Goal: Task Accomplishment & Management: Use online tool/utility

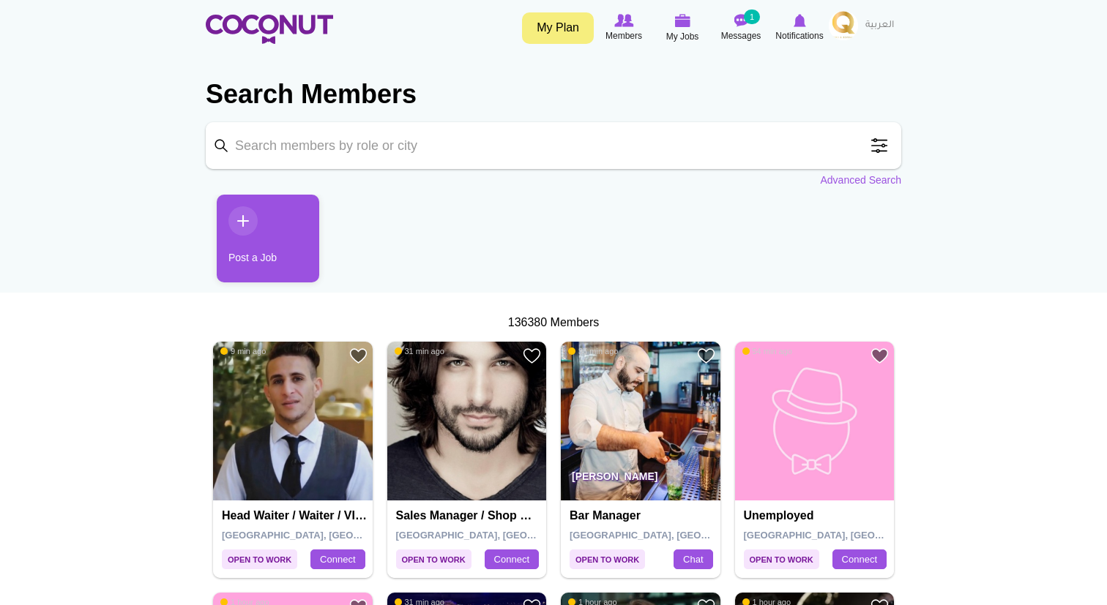
click at [300, 151] on input "Keyword" at bounding box center [553, 145] width 695 height 47
type input "hostess"
click button "Search" at bounding box center [0, 0] width 0 height 0
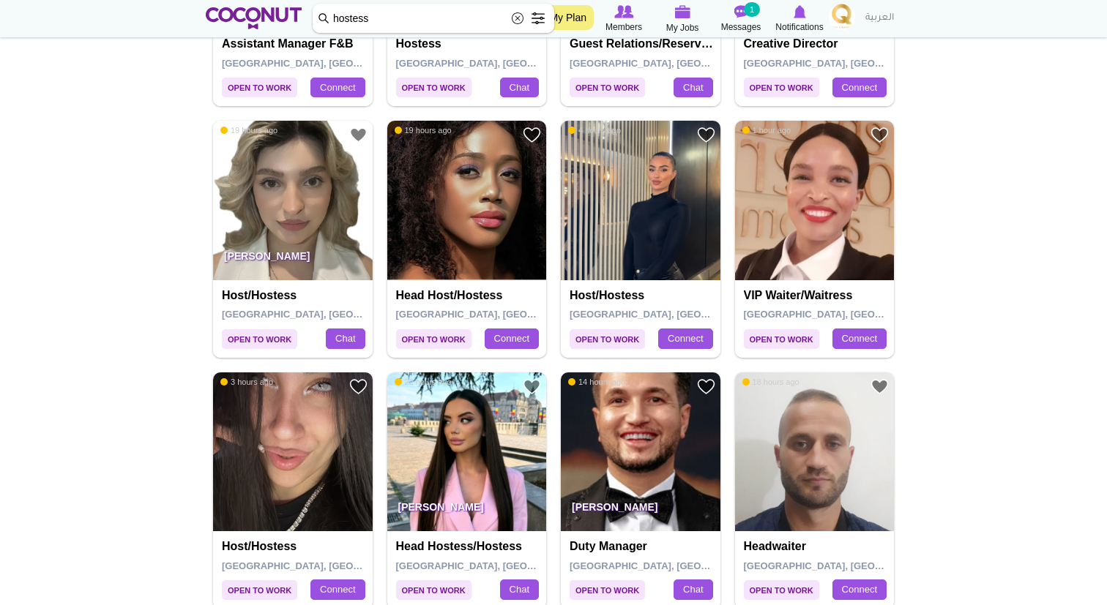
scroll to position [1058, 0]
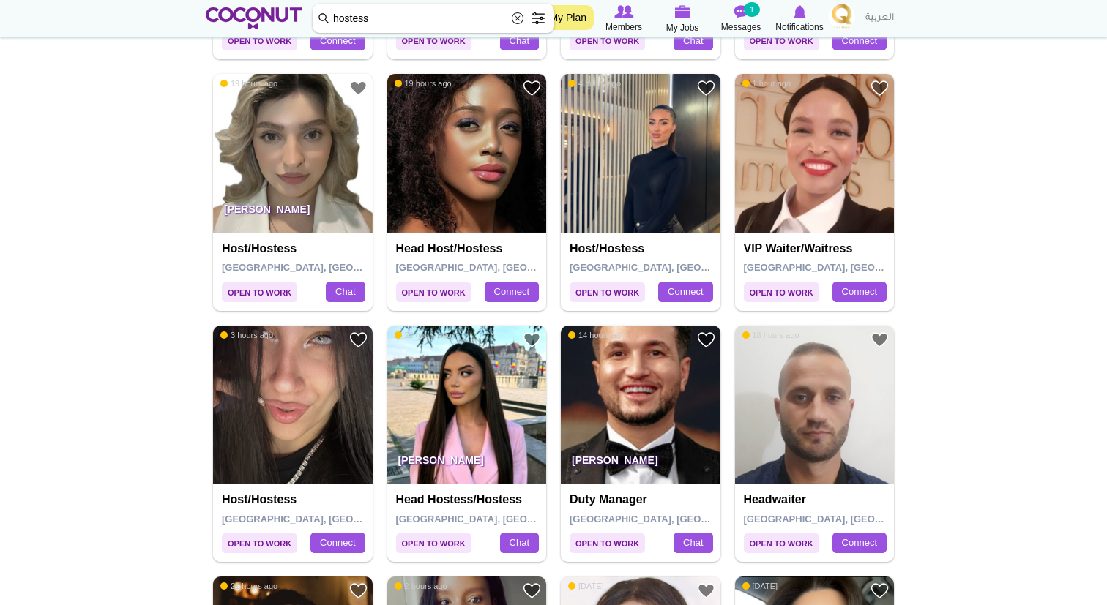
click at [425, 295] on span "Open to Work" at bounding box center [433, 293] width 75 height 20
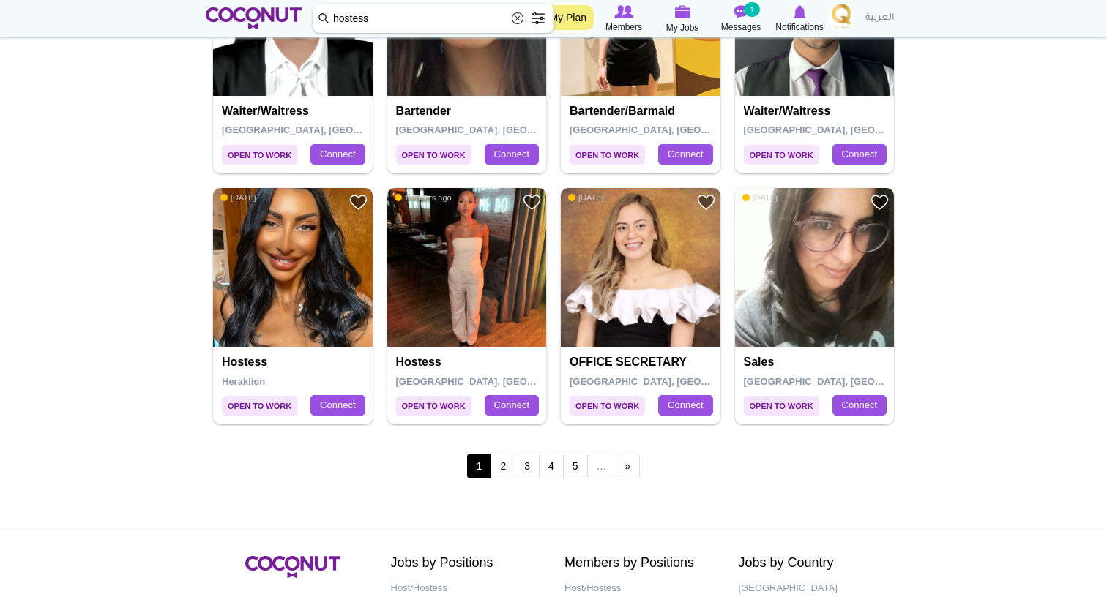
scroll to position [2454, 0]
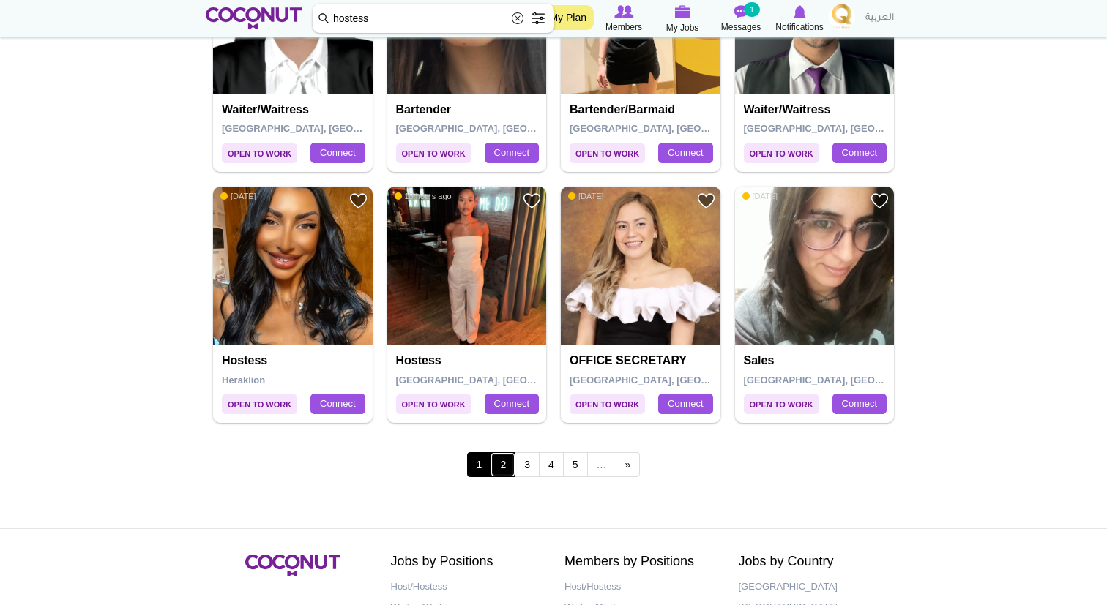
click at [498, 463] on link "2" at bounding box center [502, 464] width 25 height 25
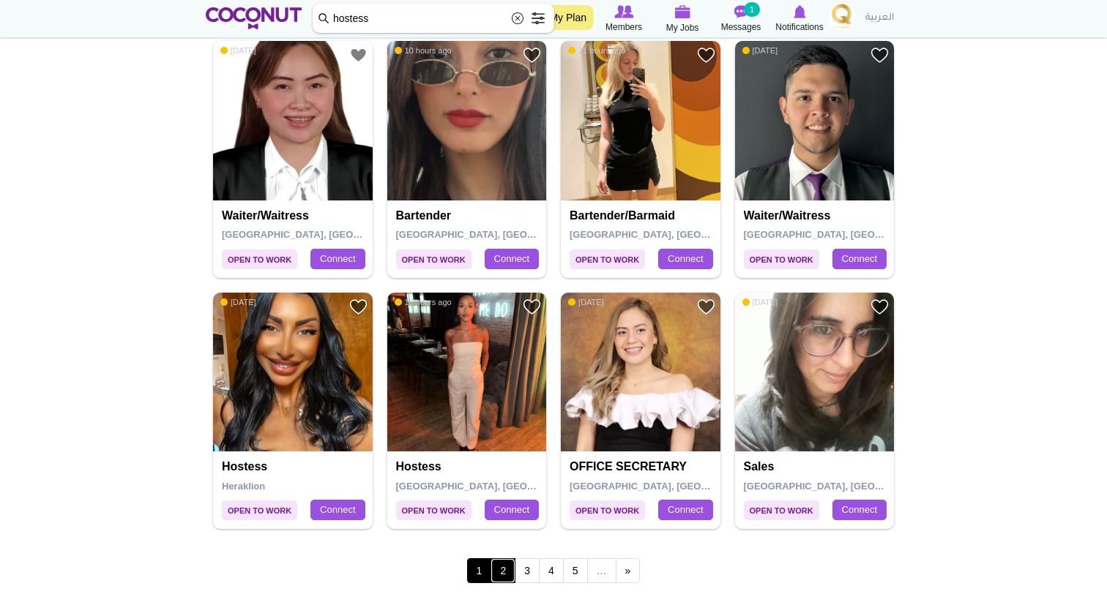
scroll to position [2340, 0]
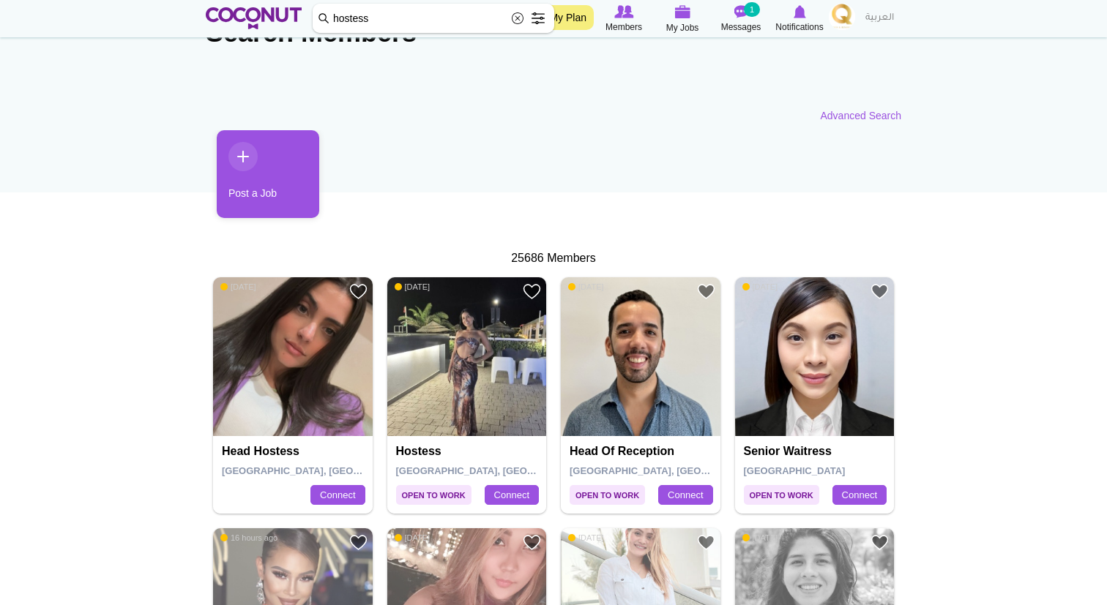
scroll to position [126, 0]
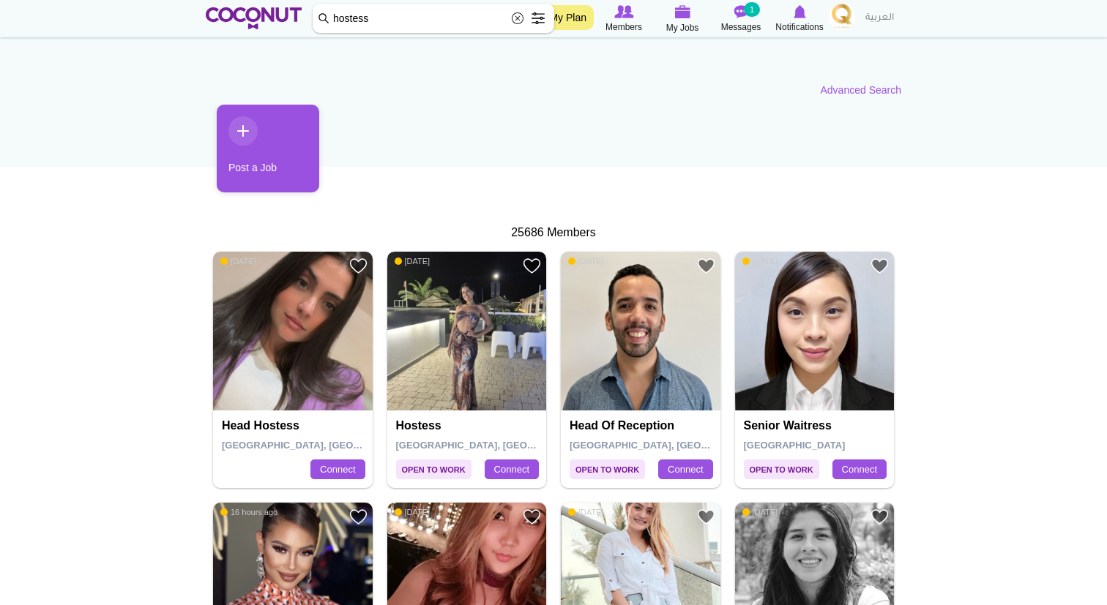
click at [488, 335] on img at bounding box center [467, 332] width 160 height 160
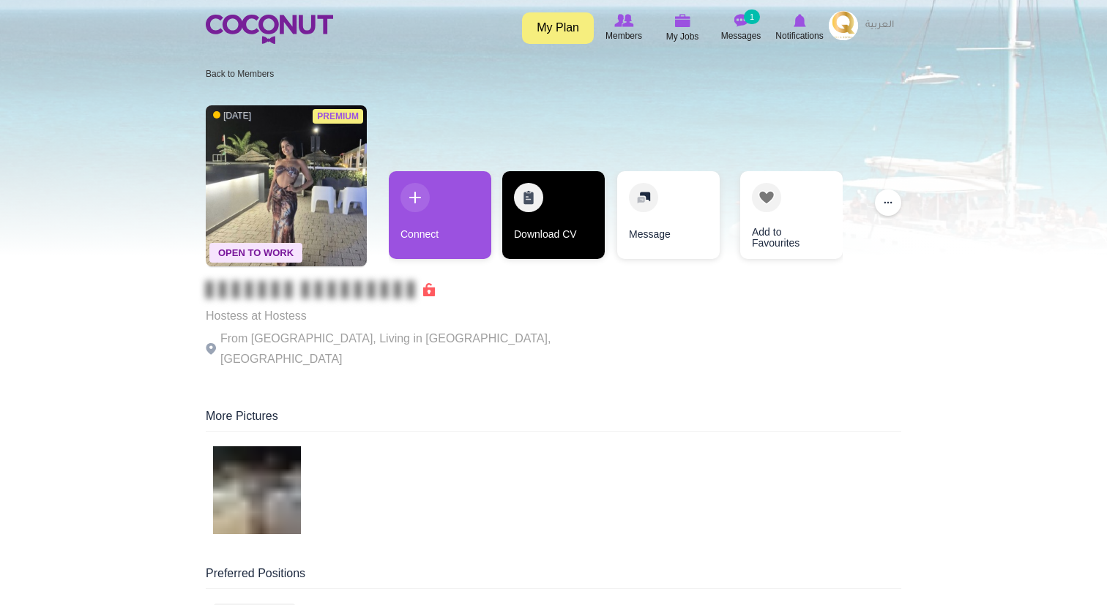
click at [558, 214] on link "Download CV" at bounding box center [553, 215] width 102 height 88
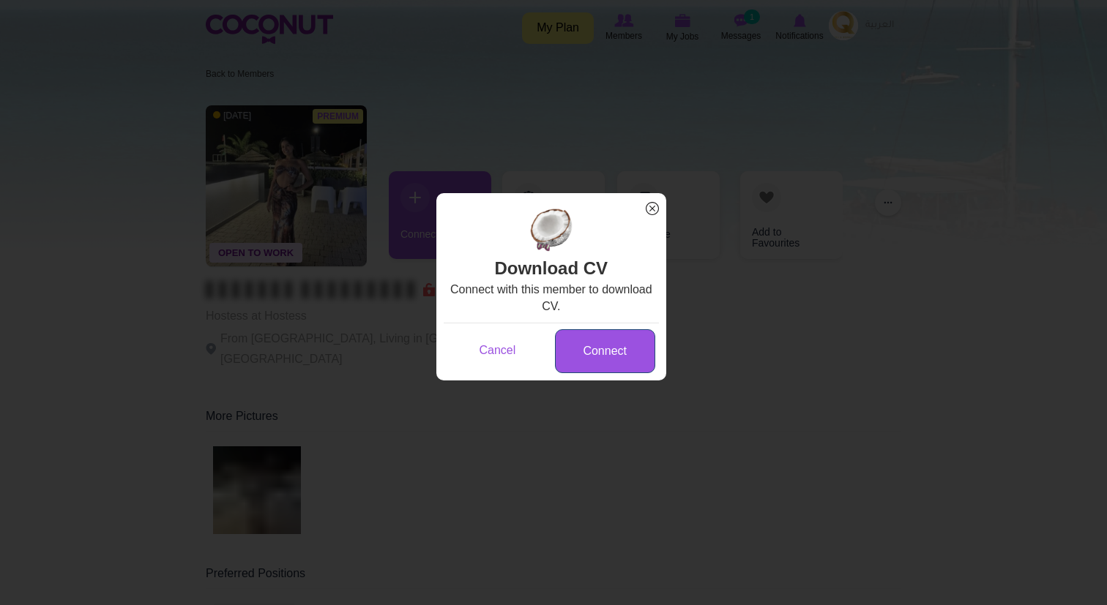
click at [627, 354] on link "Connect" at bounding box center [605, 351] width 100 height 45
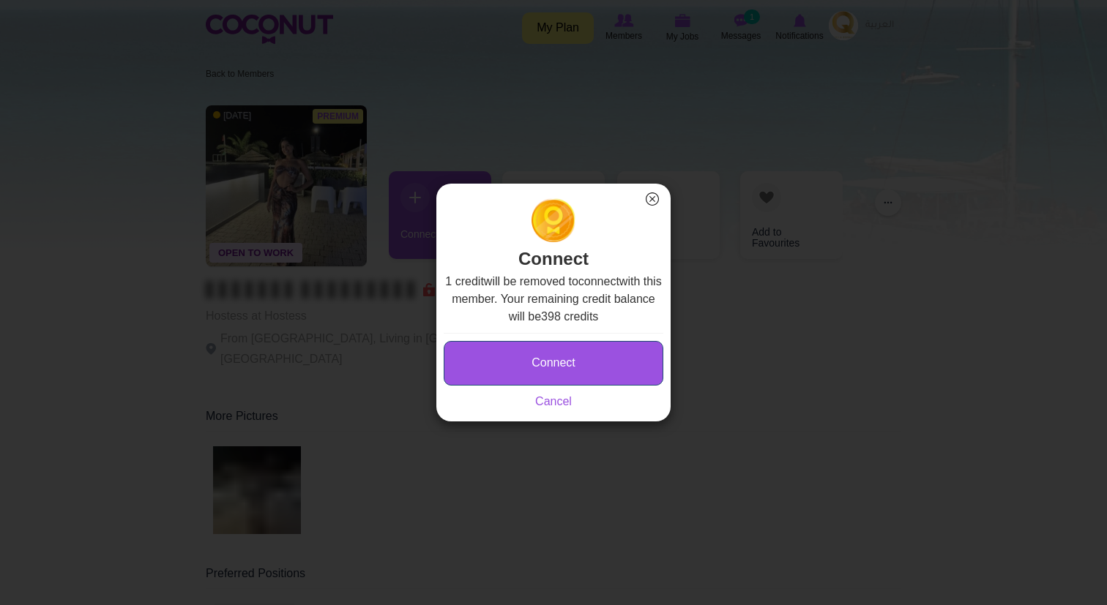
click at [591, 368] on button "Connect" at bounding box center [554, 363] width 220 height 45
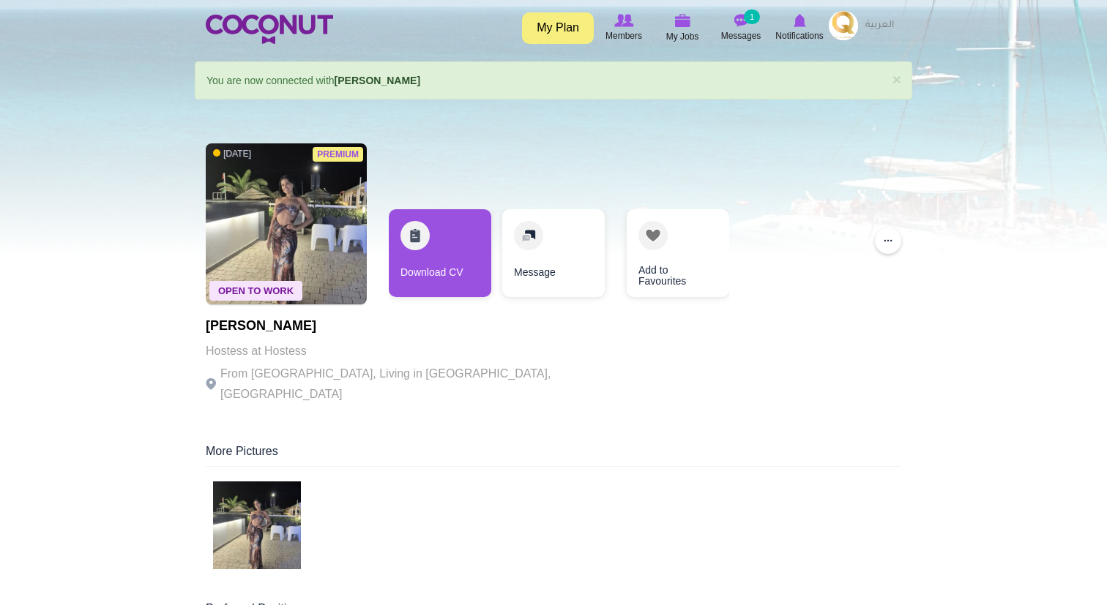
scroll to position [44, 0]
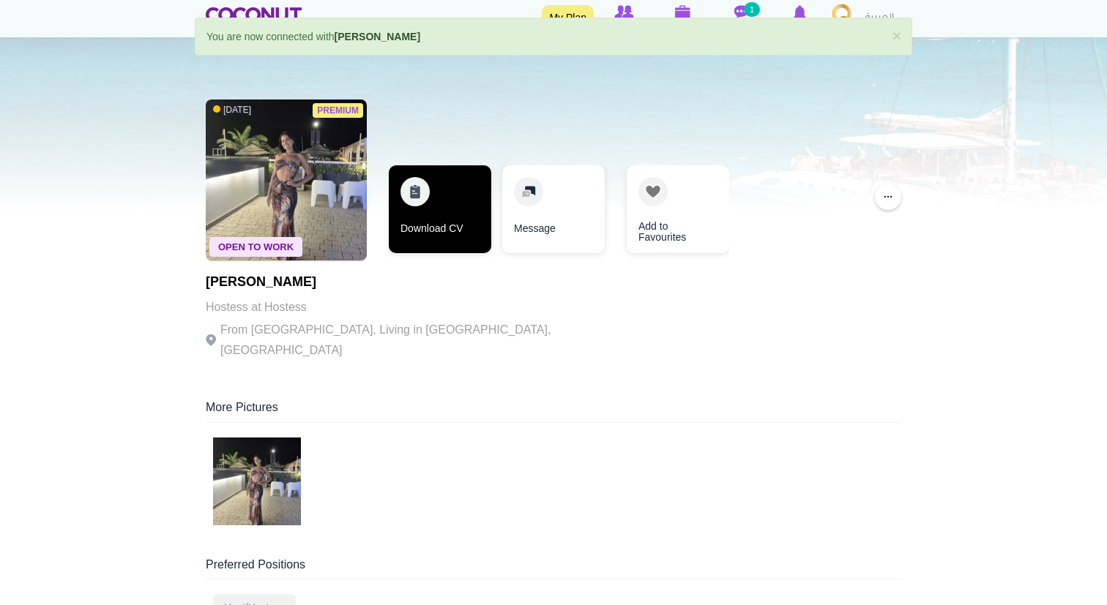
click at [455, 198] on link "Download CV" at bounding box center [440, 209] width 102 height 88
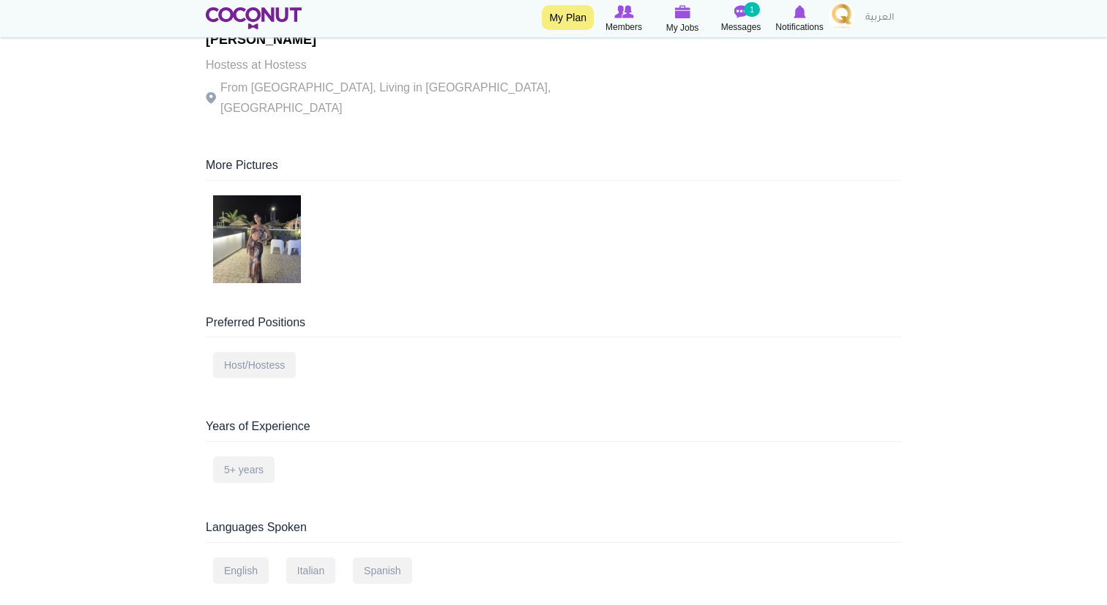
scroll to position [0, 0]
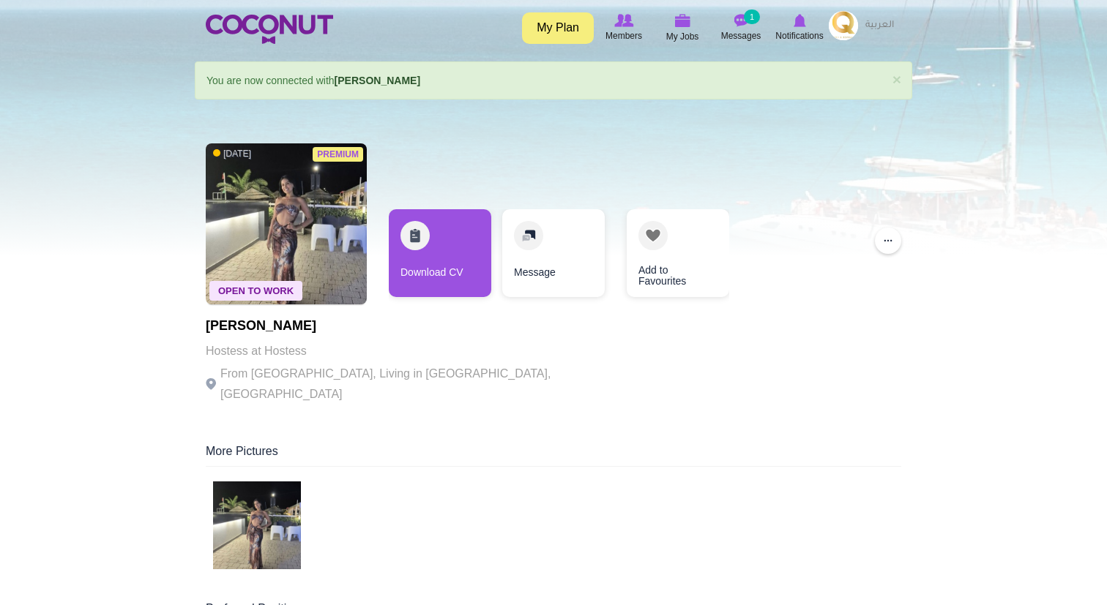
click at [915, 231] on div at bounding box center [553, 128] width 1107 height 256
click at [898, 236] on button "..." at bounding box center [888, 241] width 26 height 26
click at [851, 286] on div "Premium Open To Work 2 days ago Claudia Hernandez Hostess at Hostess From Peru,…" at bounding box center [553, 275] width 695 height 278
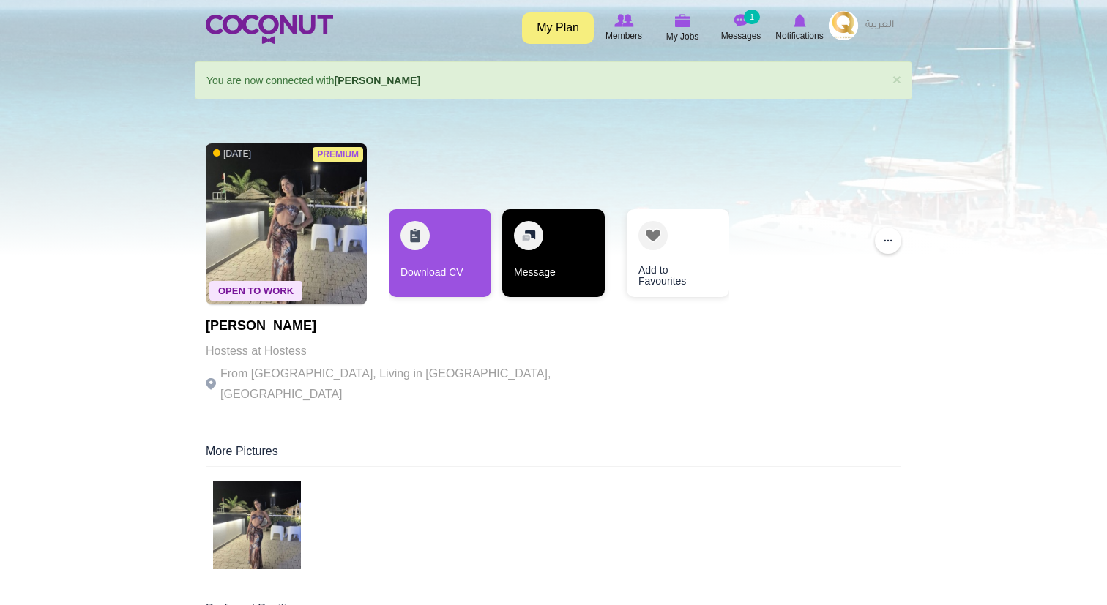
click at [547, 250] on link "Message" at bounding box center [553, 253] width 102 height 88
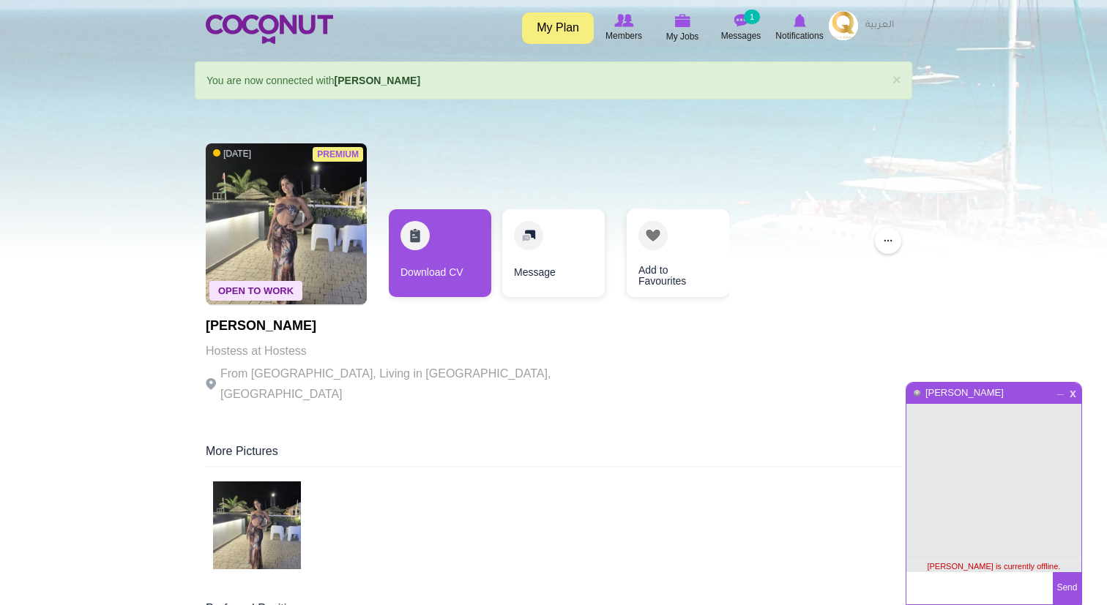
click at [1070, 390] on span "x" at bounding box center [1073, 392] width 12 height 11
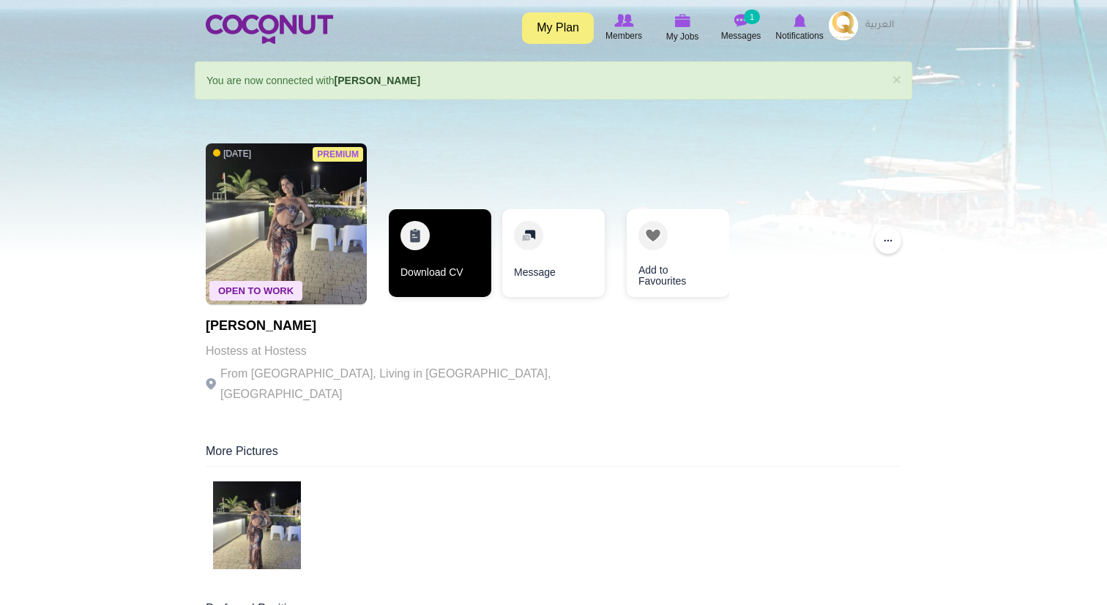
click at [441, 244] on link "Download CV" at bounding box center [440, 253] width 102 height 88
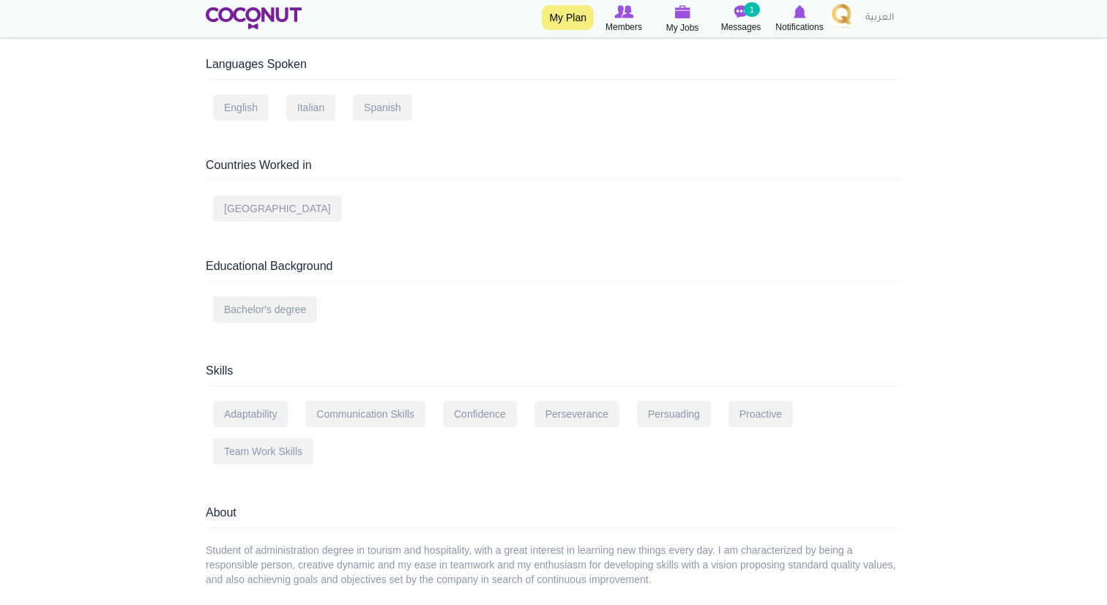
scroll to position [894, 0]
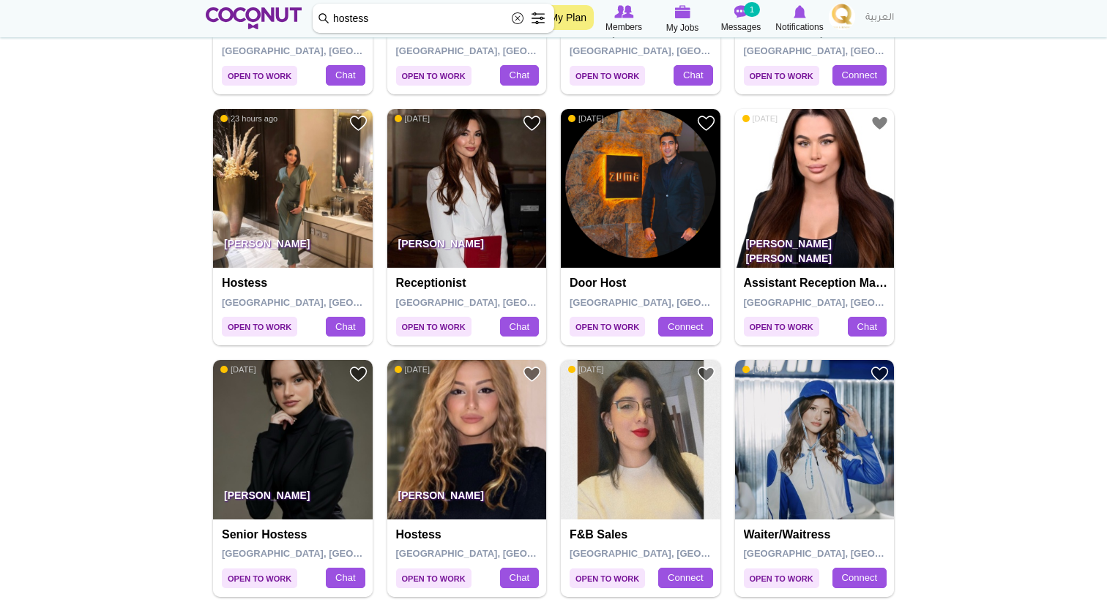
scroll to position [772, 0]
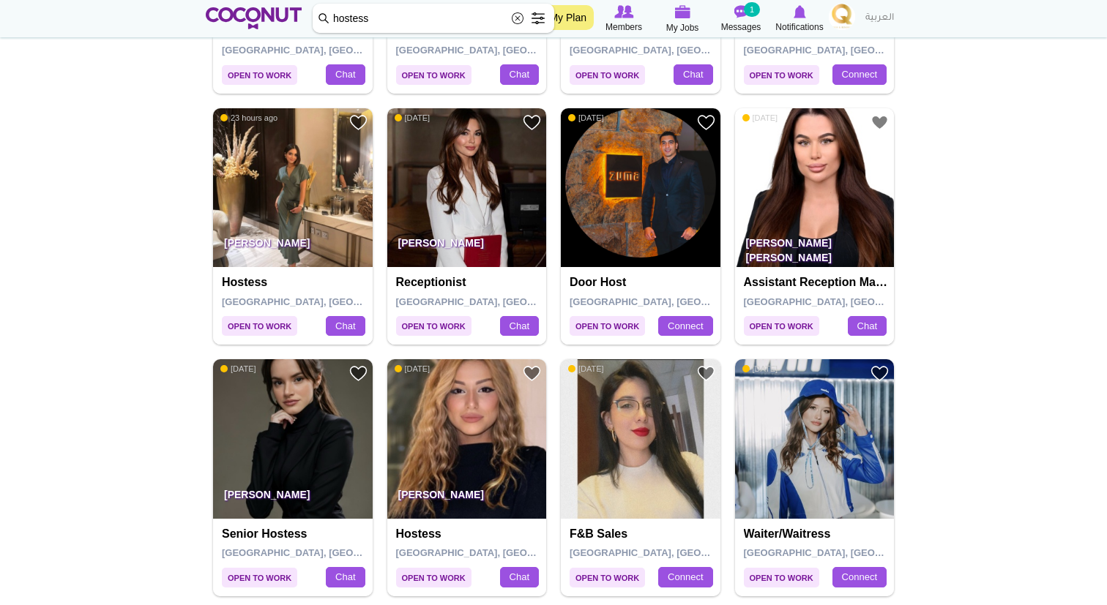
click at [470, 168] on img at bounding box center [467, 188] width 160 height 160
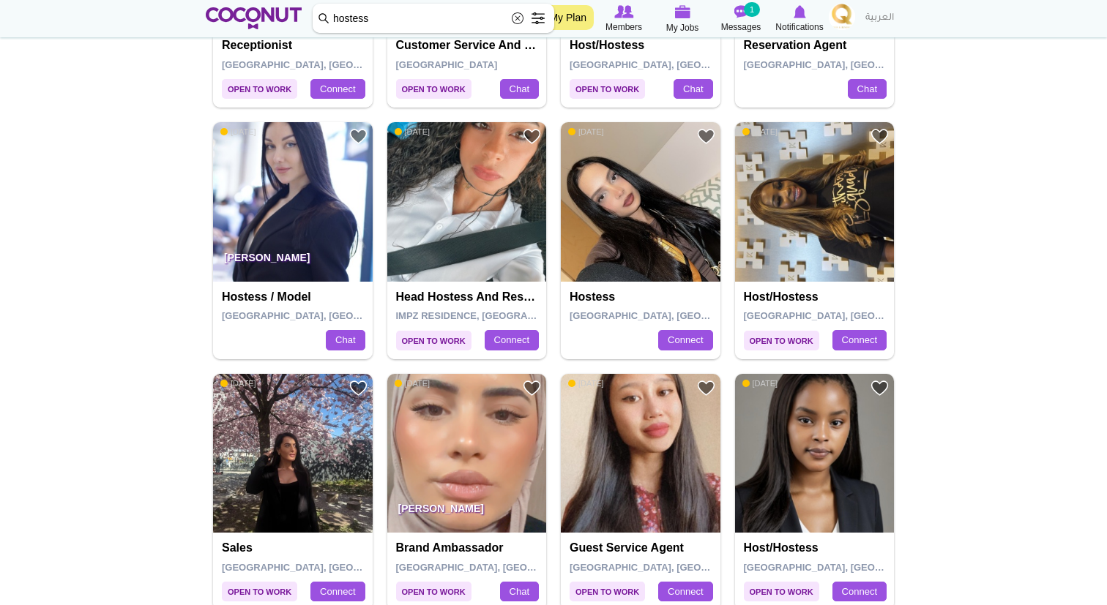
scroll to position [1764, 0]
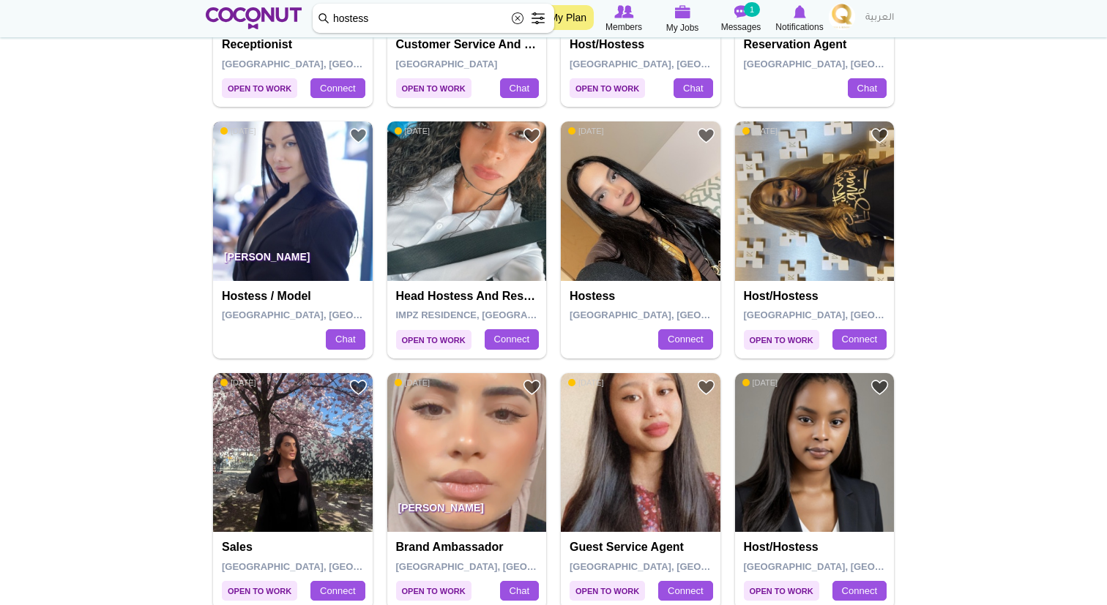
click at [312, 219] on img at bounding box center [293, 202] width 160 height 160
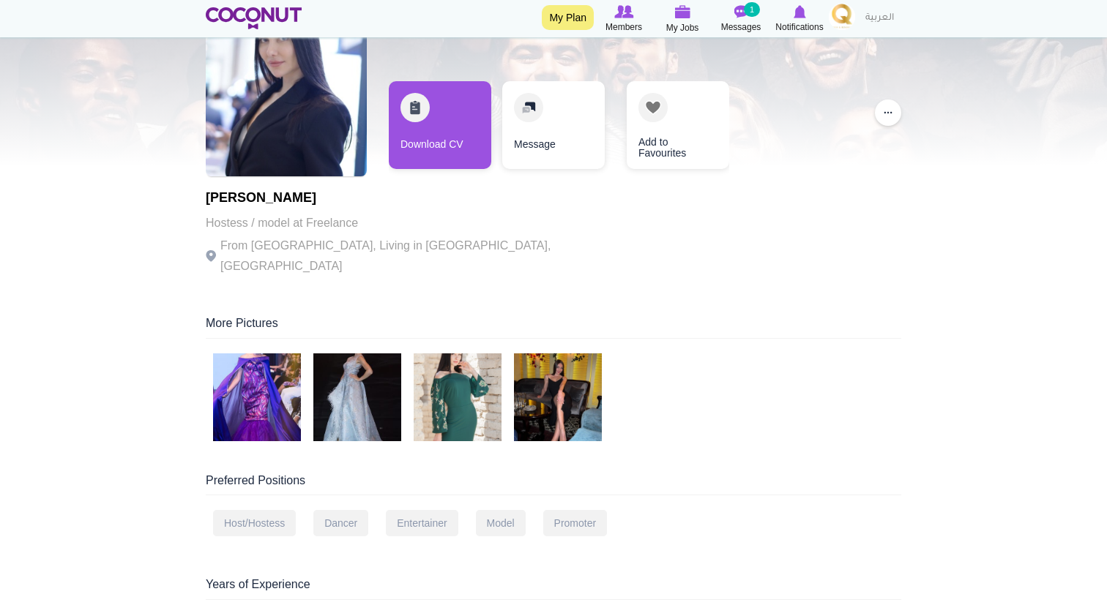
scroll to position [95, 0]
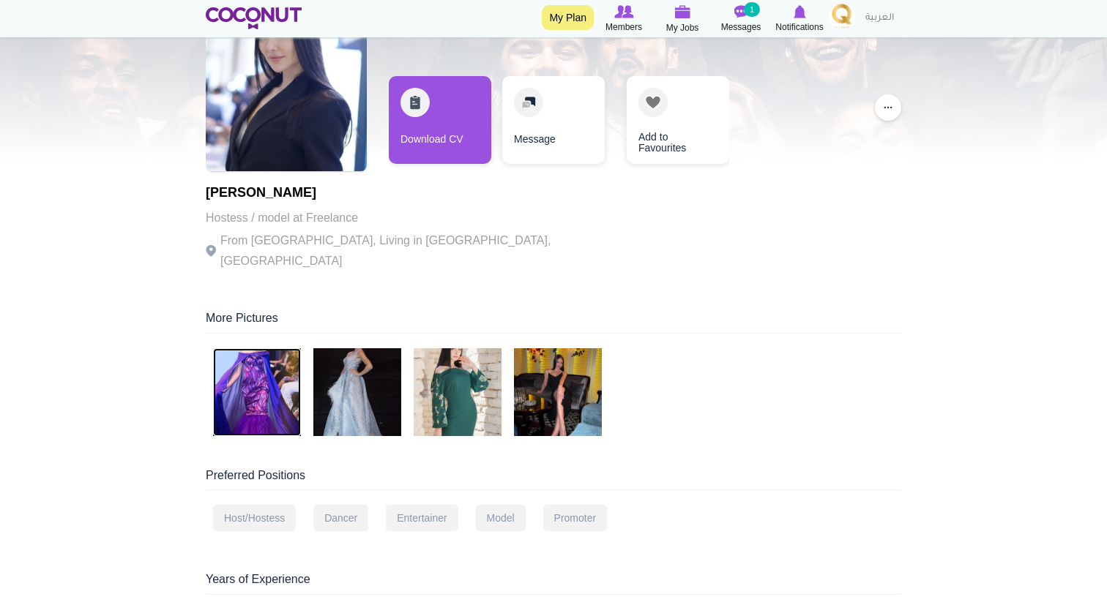
click at [280, 376] on img at bounding box center [257, 392] width 88 height 88
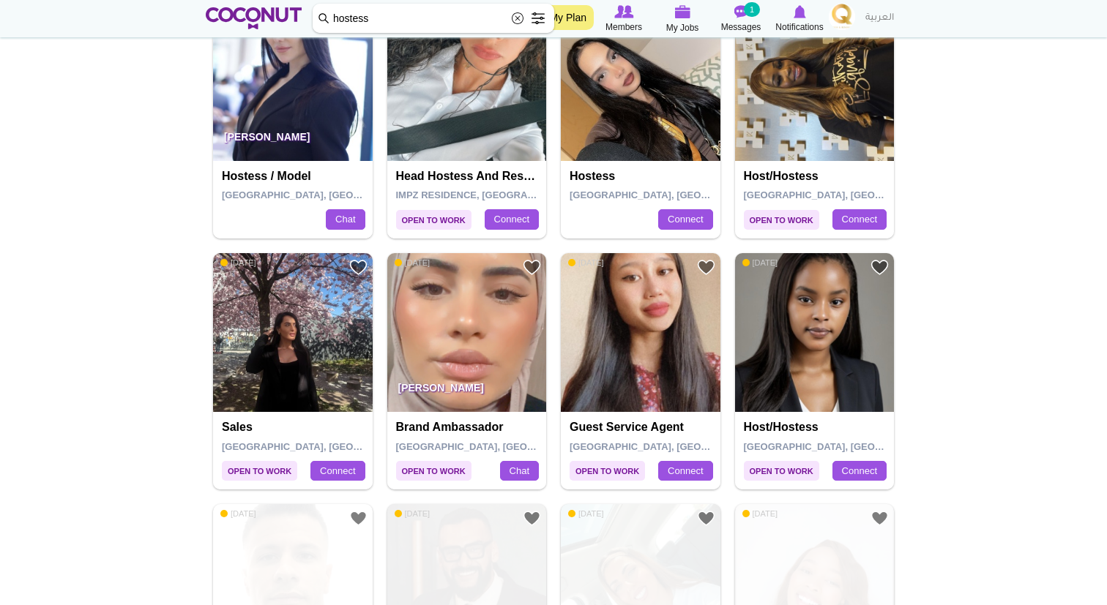
scroll to position [1885, 0]
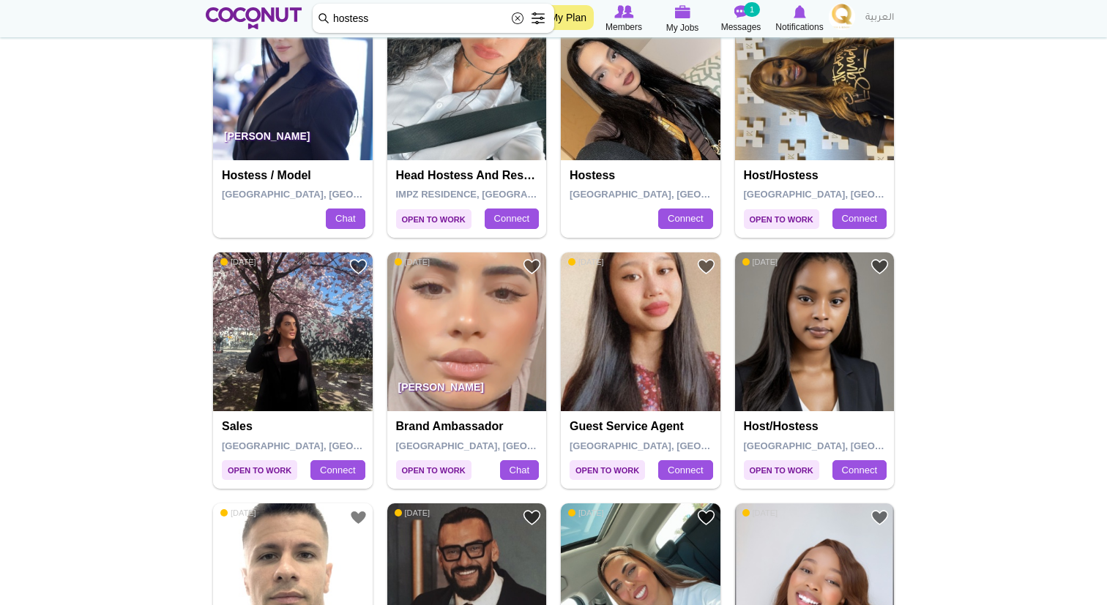
click at [591, 122] on img at bounding box center [641, 81] width 160 height 160
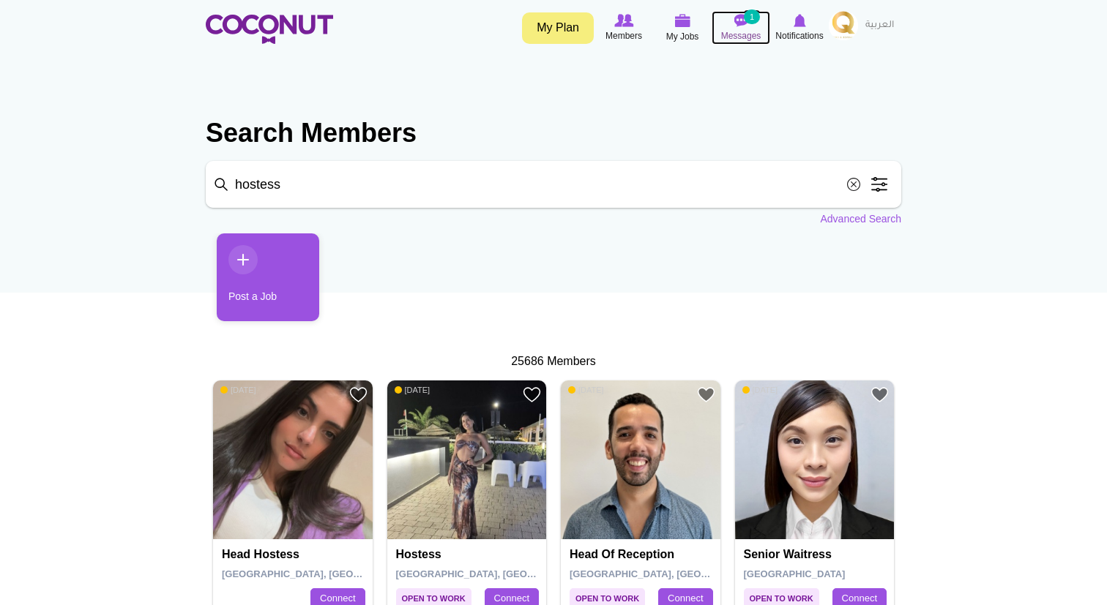
click at [747, 26] on img at bounding box center [740, 20] width 15 height 13
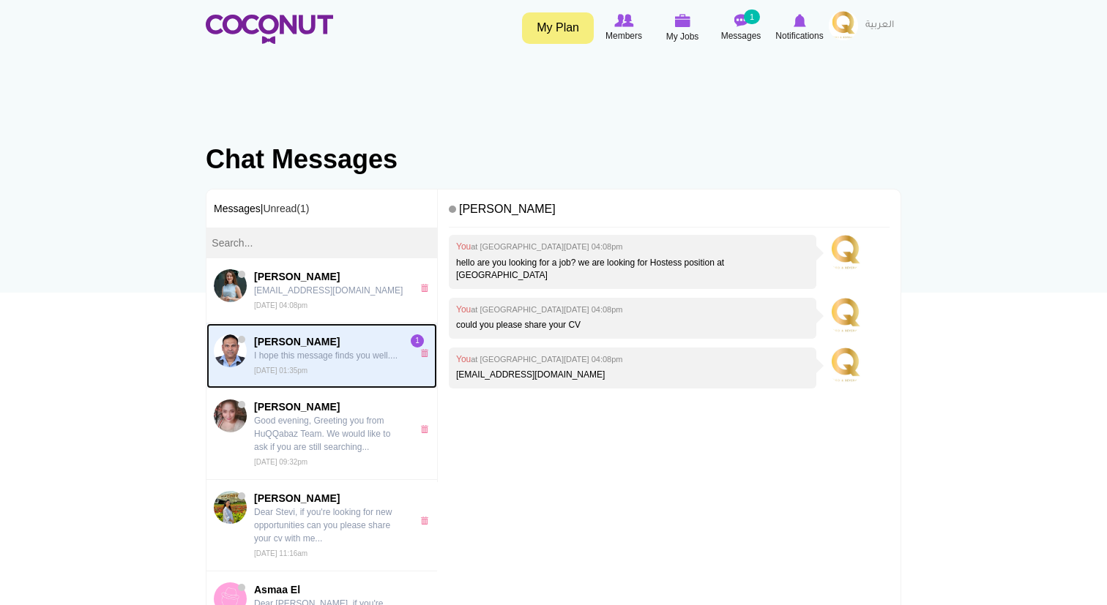
click at [333, 362] on p "I hope this message finds you well...." at bounding box center [329, 355] width 151 height 13
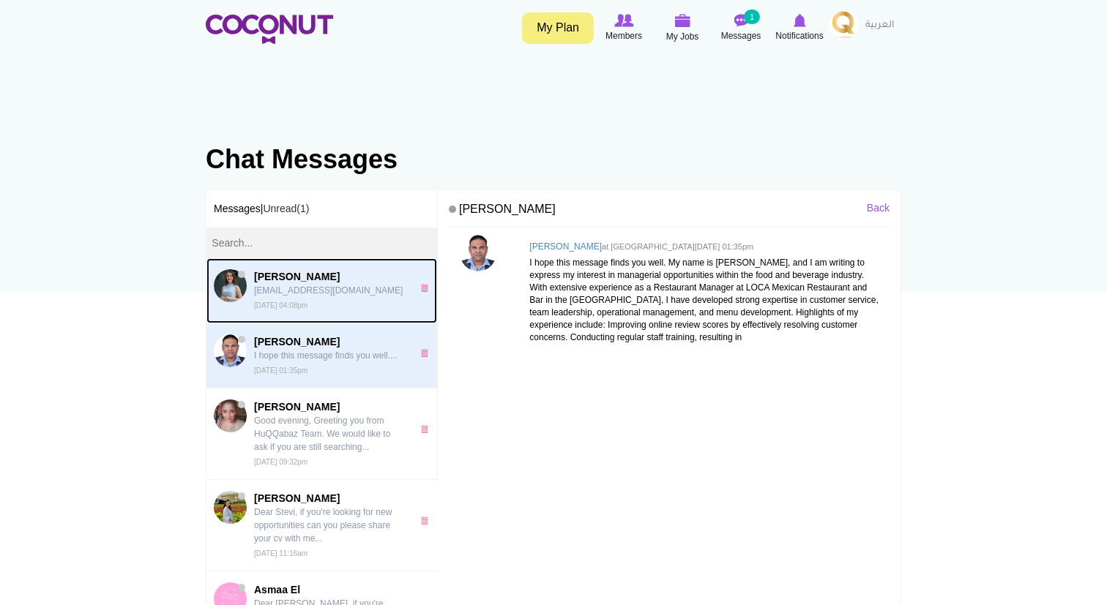
click at [303, 296] on p "[EMAIL_ADDRESS][DOMAIN_NAME]" at bounding box center [329, 290] width 151 height 13
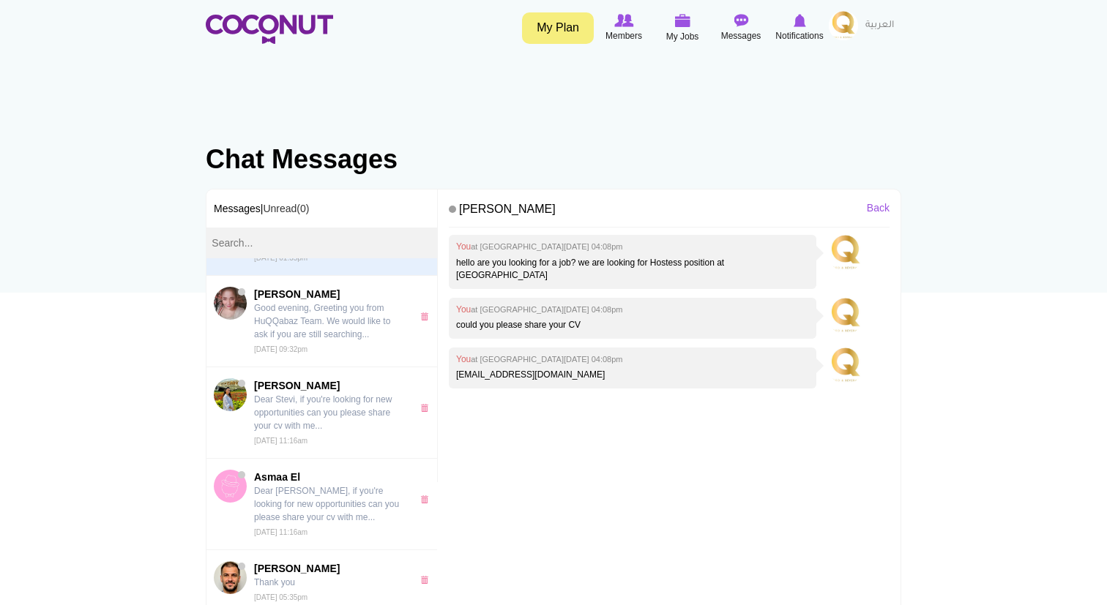
scroll to position [113, 0]
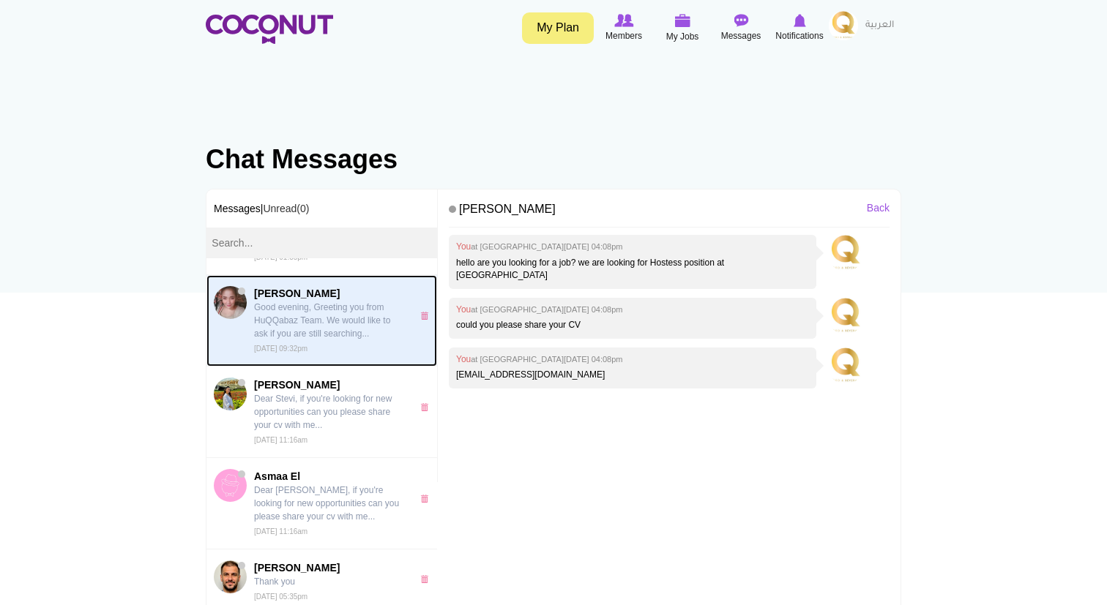
click at [340, 322] on p "Good evening, Greeting you from HuQQabaz Team. We would like to ask if you are …" at bounding box center [329, 321] width 151 height 40
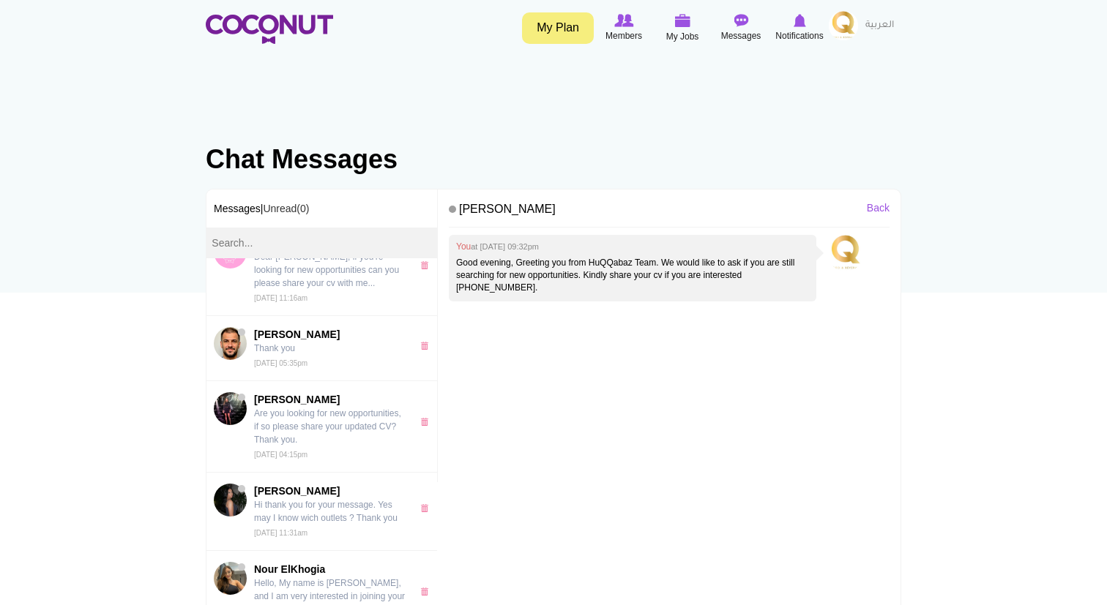
scroll to position [348, 0]
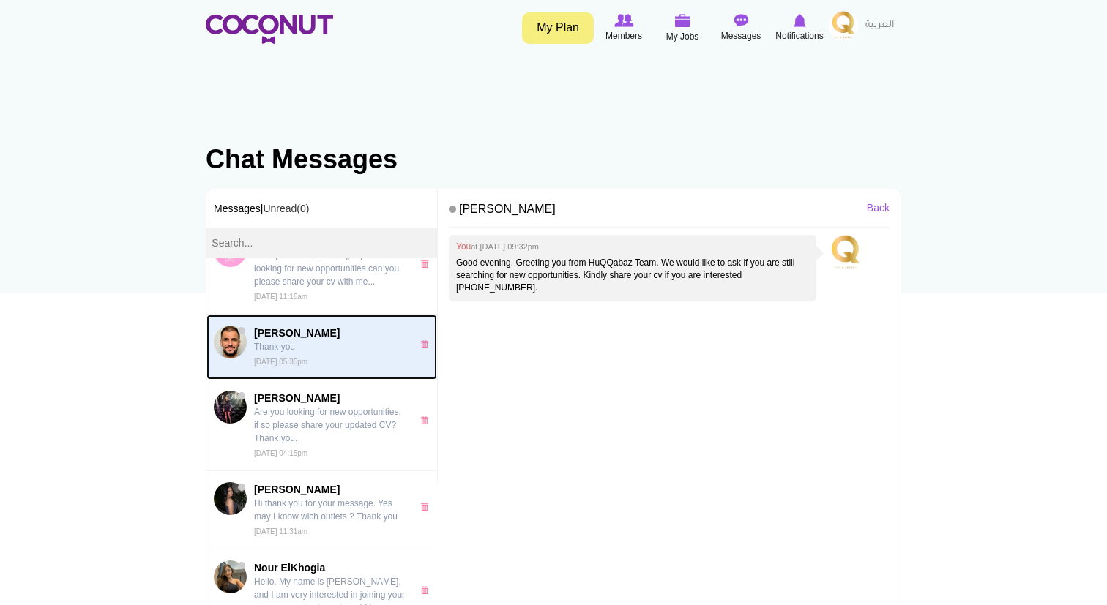
click at [338, 354] on p "Thank you" at bounding box center [329, 346] width 151 height 13
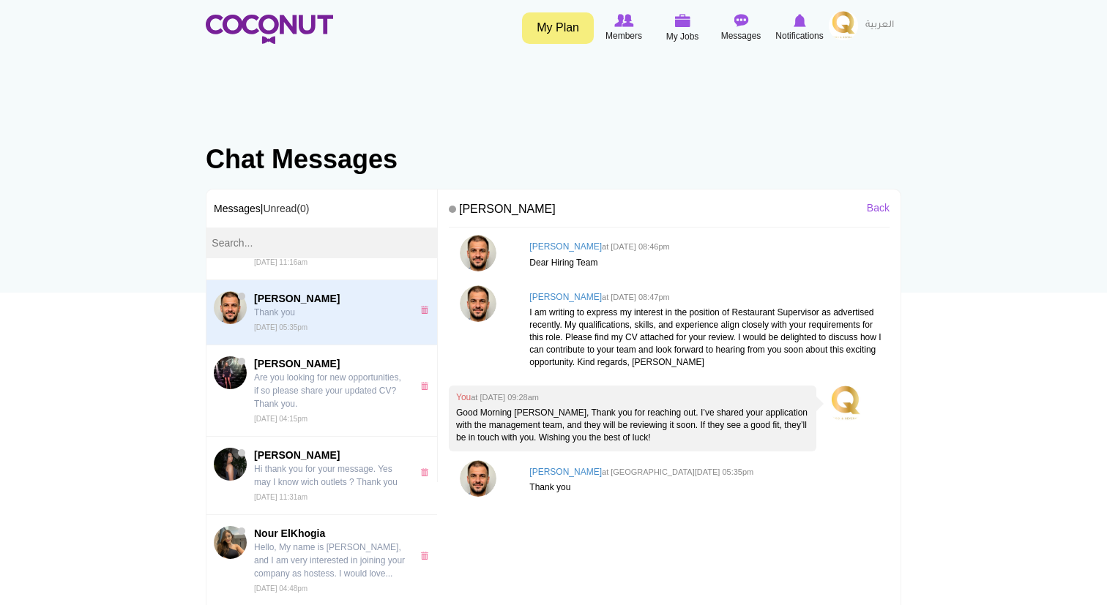
scroll to position [410, 0]
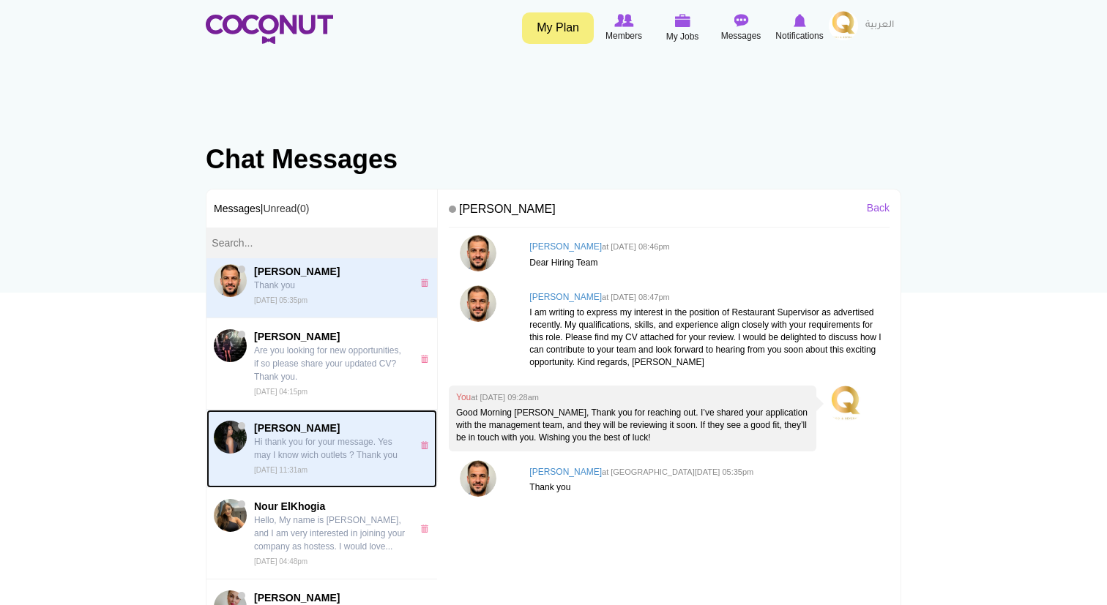
click at [344, 457] on p "Hi thank you for your message. Yes may I know wich outlets ? Thank you" at bounding box center [329, 449] width 151 height 26
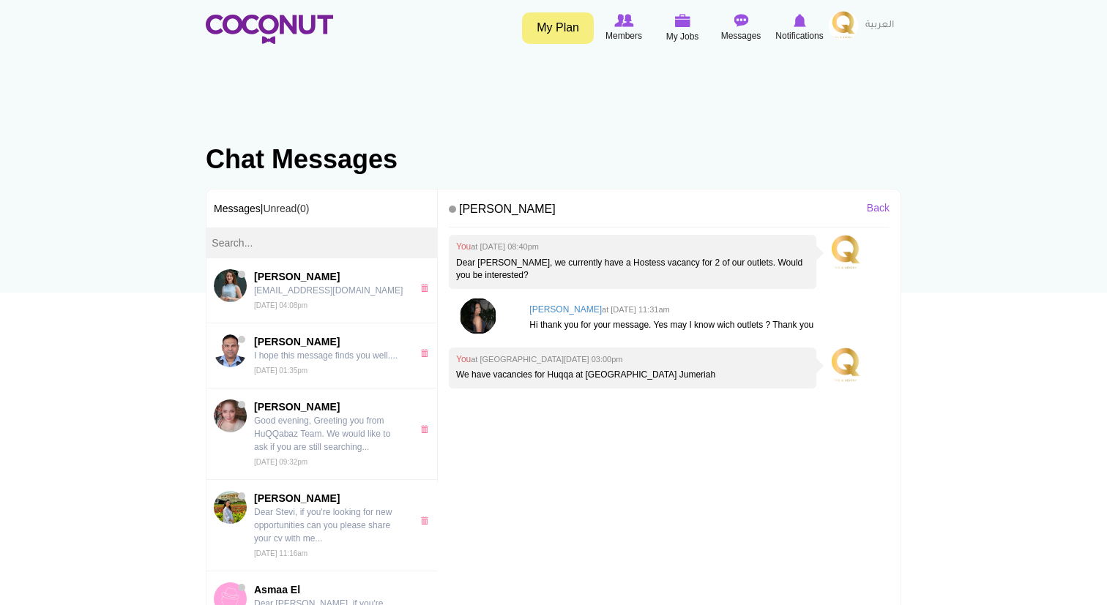
click at [476, 298] on img at bounding box center [478, 316] width 37 height 37
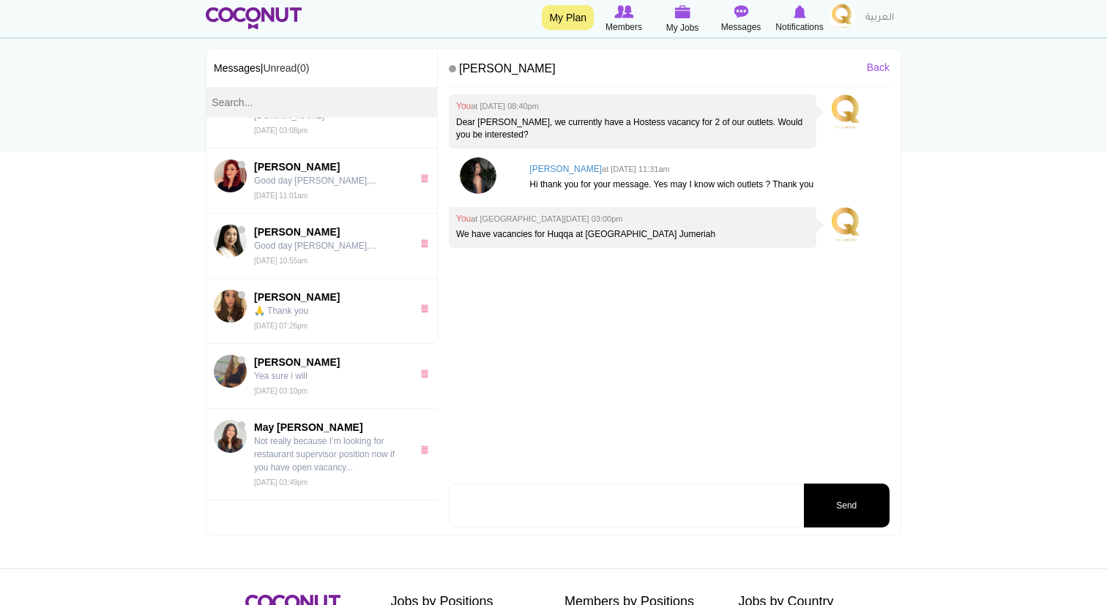
scroll to position [148, 0]
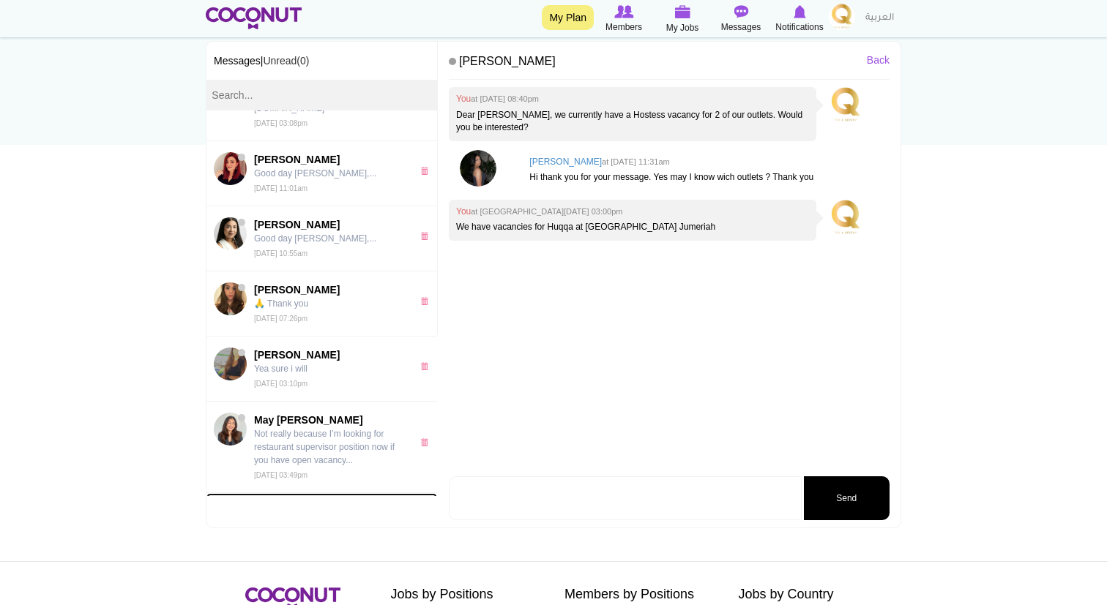
click at [321, 493] on link "Load More" at bounding box center [321, 507] width 231 height 29
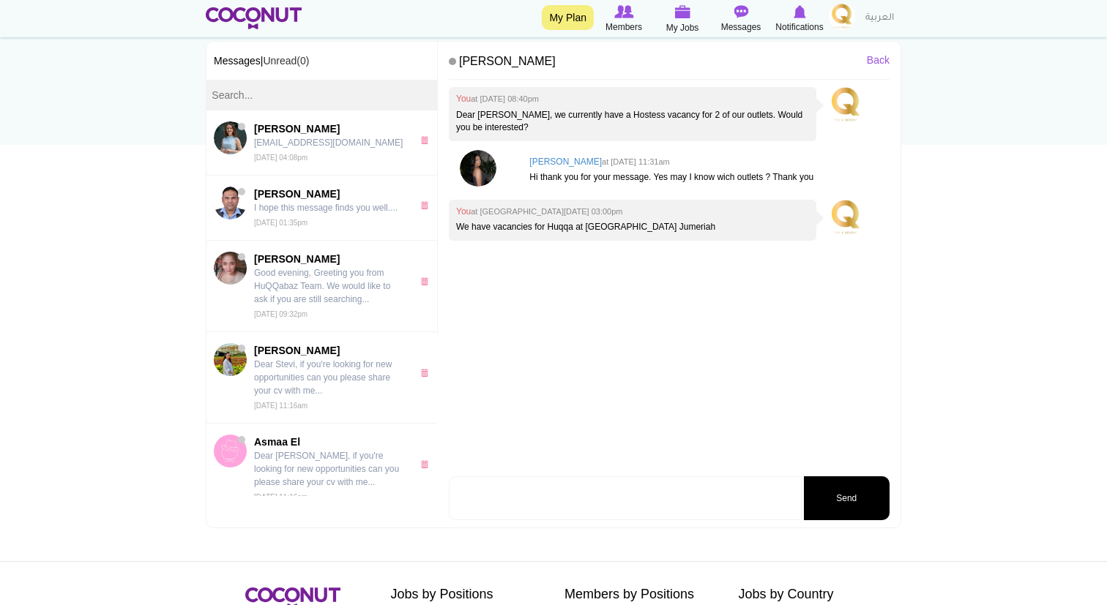
scroll to position [0, 0]
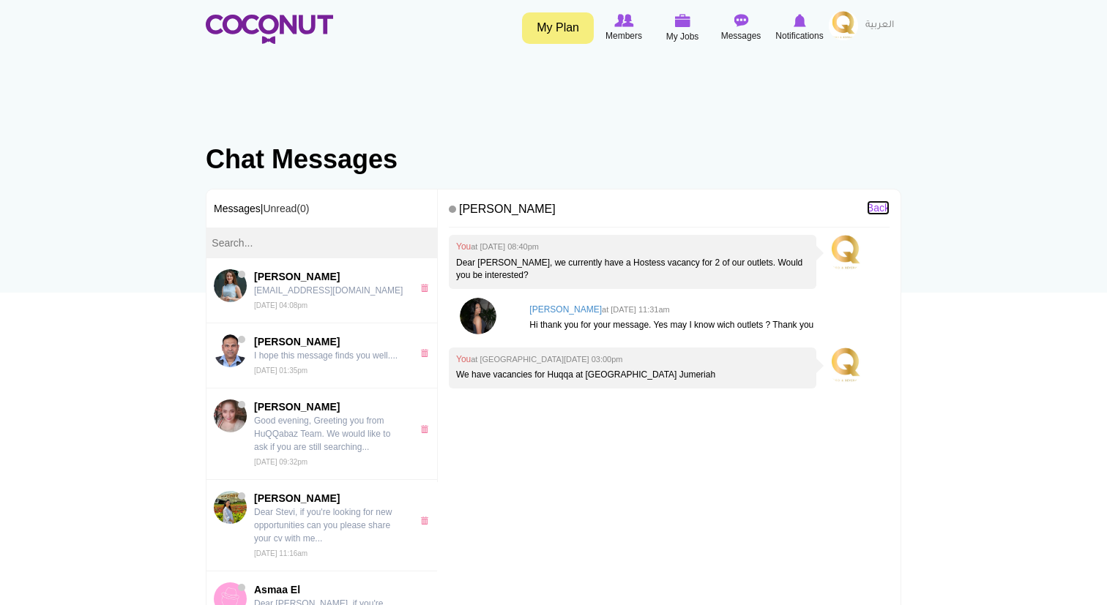
click at [870, 204] on link "Back" at bounding box center [878, 208] width 23 height 15
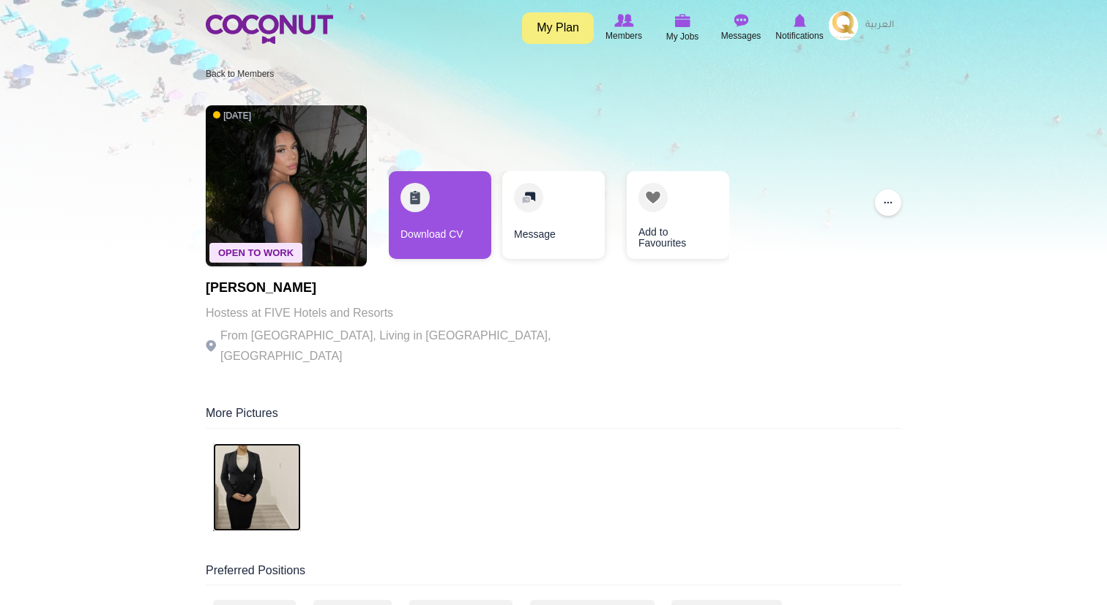
click at [292, 462] on img at bounding box center [257, 488] width 88 height 88
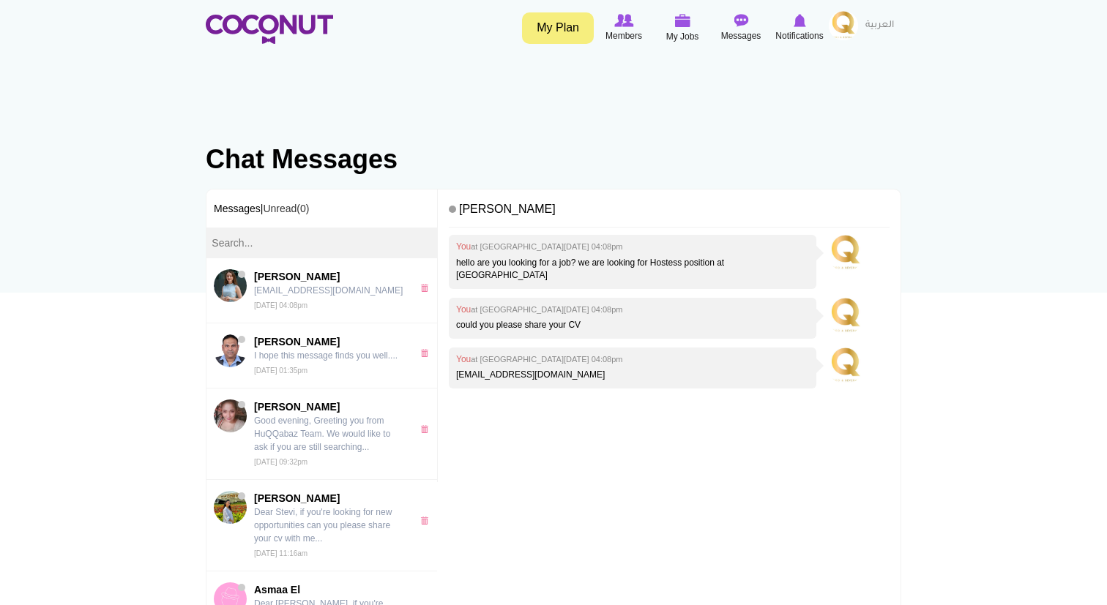
click at [631, 8] on div "Toggle navigation My Plan Members My Jobs Post a Job Messages Notifications" at bounding box center [553, 27] width 1107 height 55
click at [627, 18] on img at bounding box center [623, 20] width 19 height 13
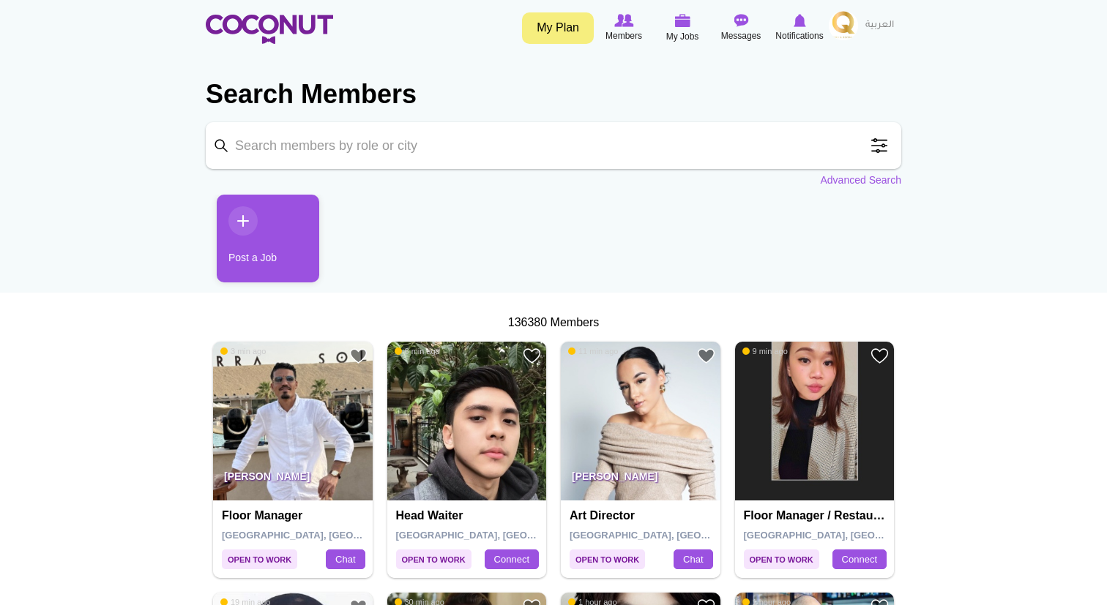
click at [560, 330] on div "136380 Members" at bounding box center [553, 323] width 695 height 17
click at [266, 29] on img at bounding box center [269, 29] width 127 height 29
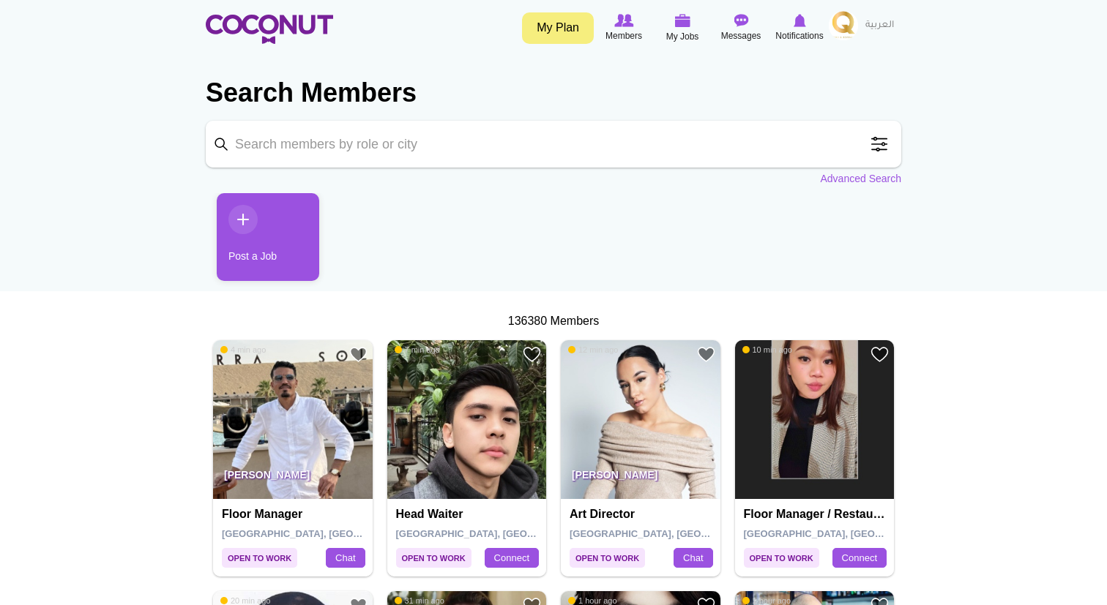
click at [422, 138] on input "Keyword" at bounding box center [553, 144] width 695 height 47
type input "waitress"
click button "Search" at bounding box center [0, 0] width 0 height 0
click at [849, 178] on link "Advanced Search" at bounding box center [860, 178] width 81 height 15
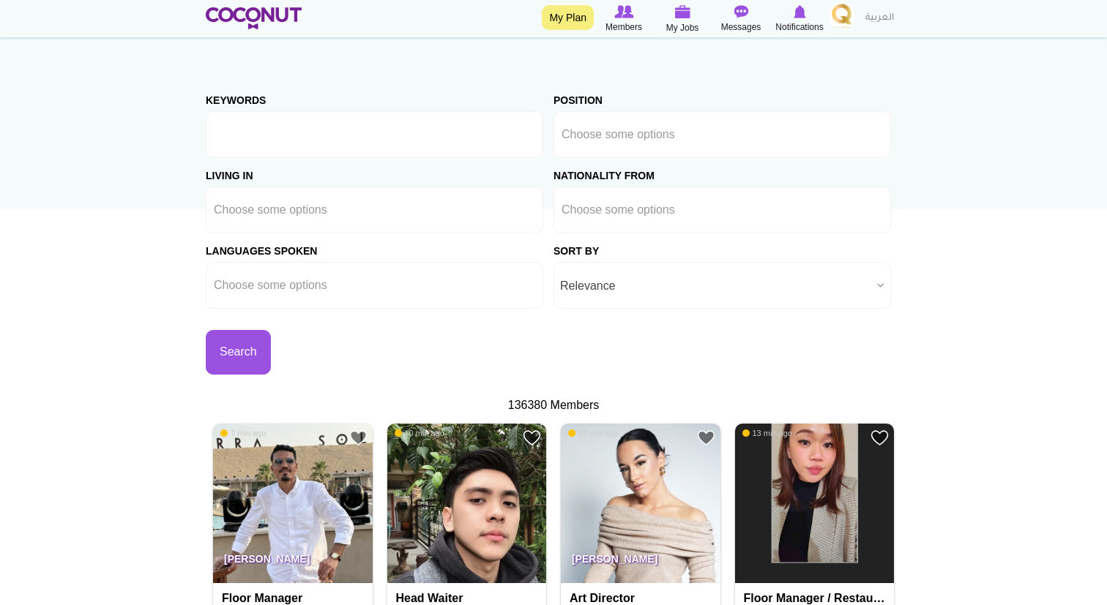
scroll to position [81, 0]
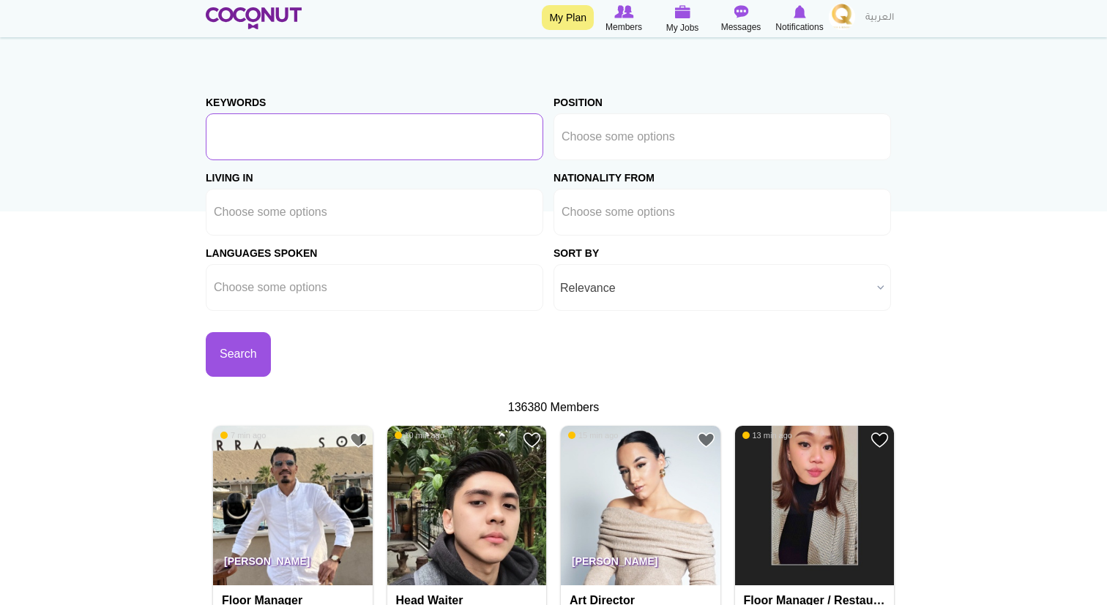
click at [414, 148] on input "Keywords" at bounding box center [374, 136] width 337 height 47
type input "hostess,waitress,[DEMOGRAPHIC_DATA],[DEMOGRAPHIC_DATA],kazak"
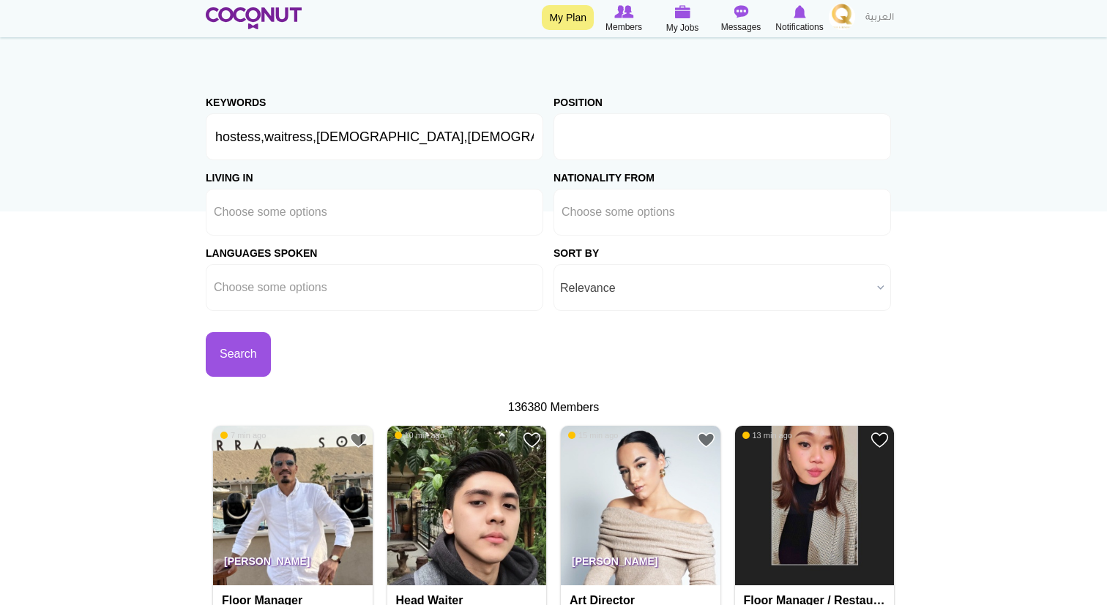
click at [616, 136] on input "text" at bounding box center [627, 136] width 132 height 13
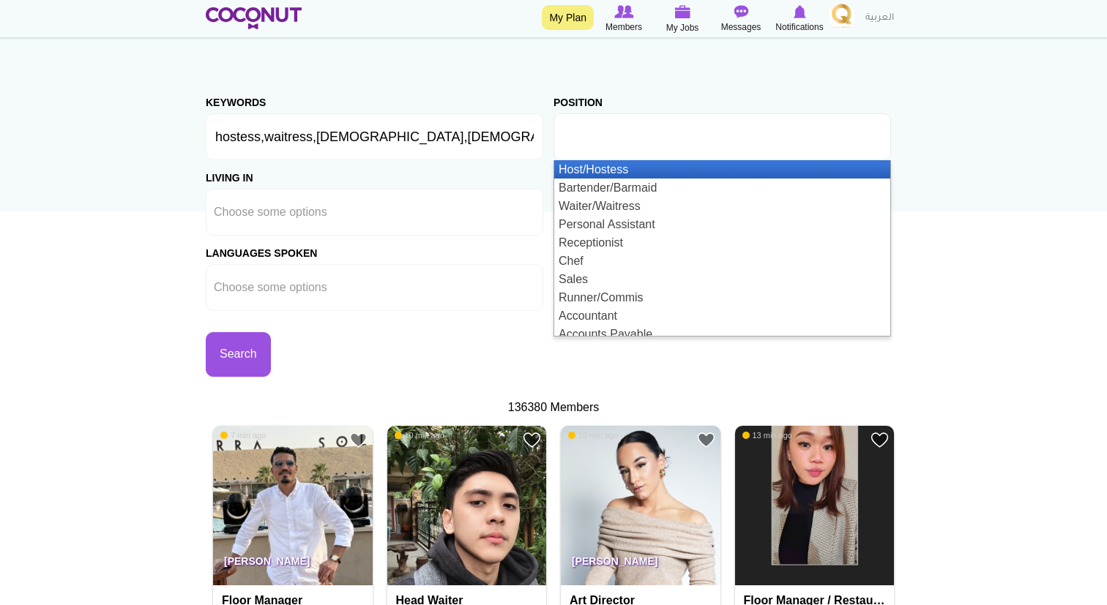
click at [616, 168] on li "Host/Hostess" at bounding box center [722, 169] width 336 height 18
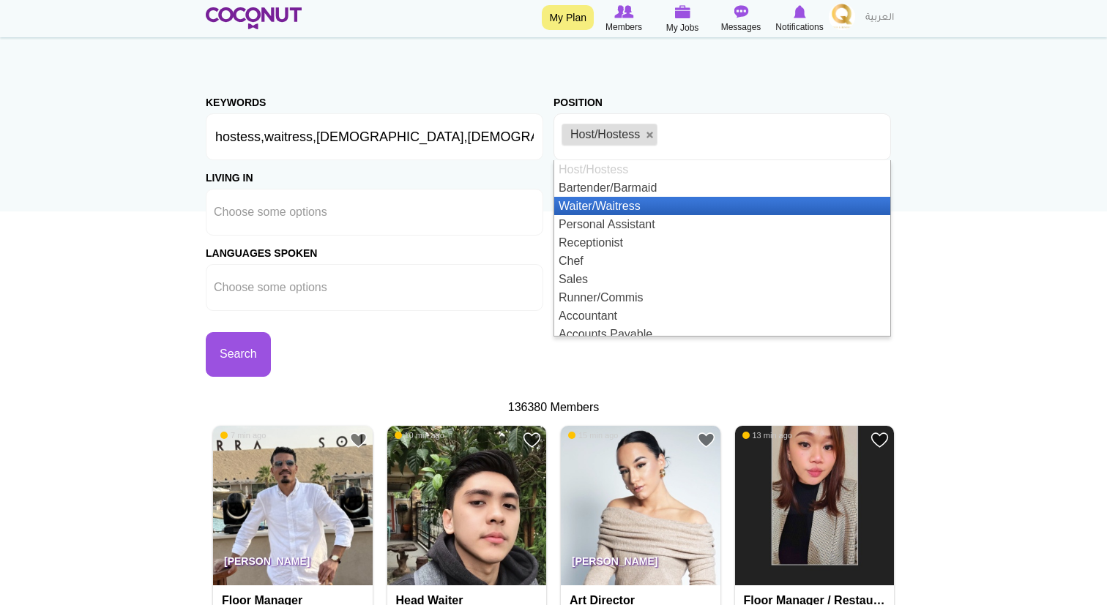
click at [612, 203] on li "Waiter/Waitress" at bounding box center [722, 206] width 336 height 18
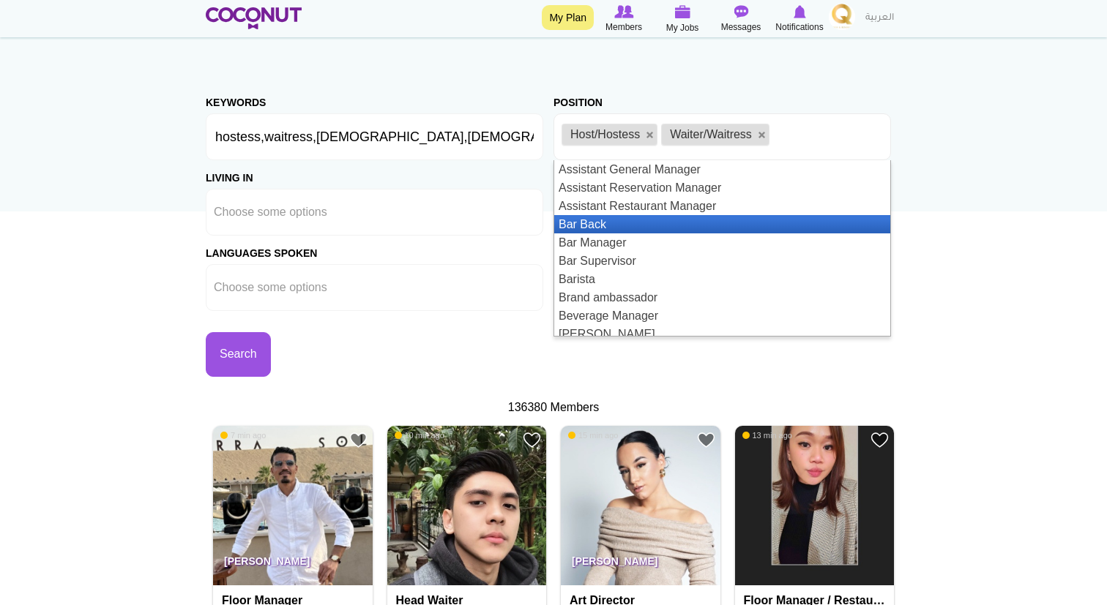
scroll to position [237, 0]
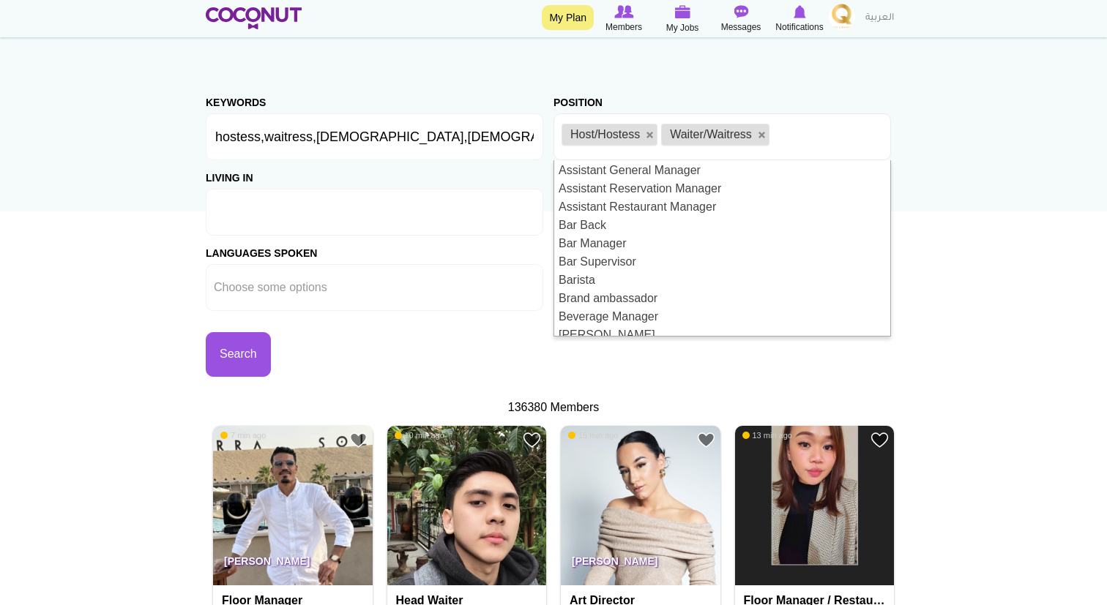
click at [346, 211] on ul at bounding box center [374, 212] width 337 height 47
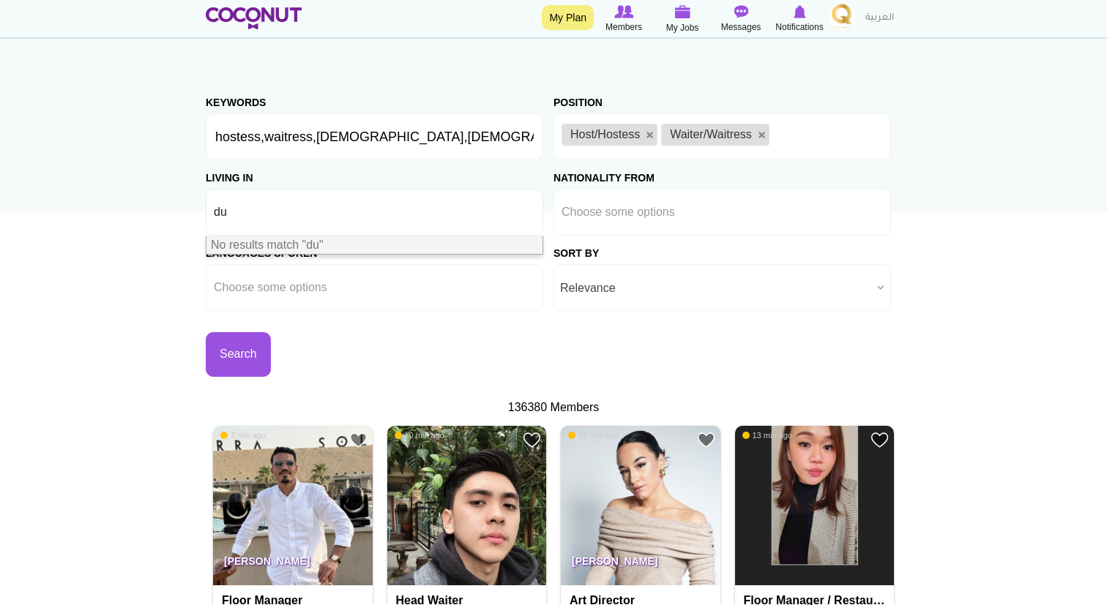
type input "d"
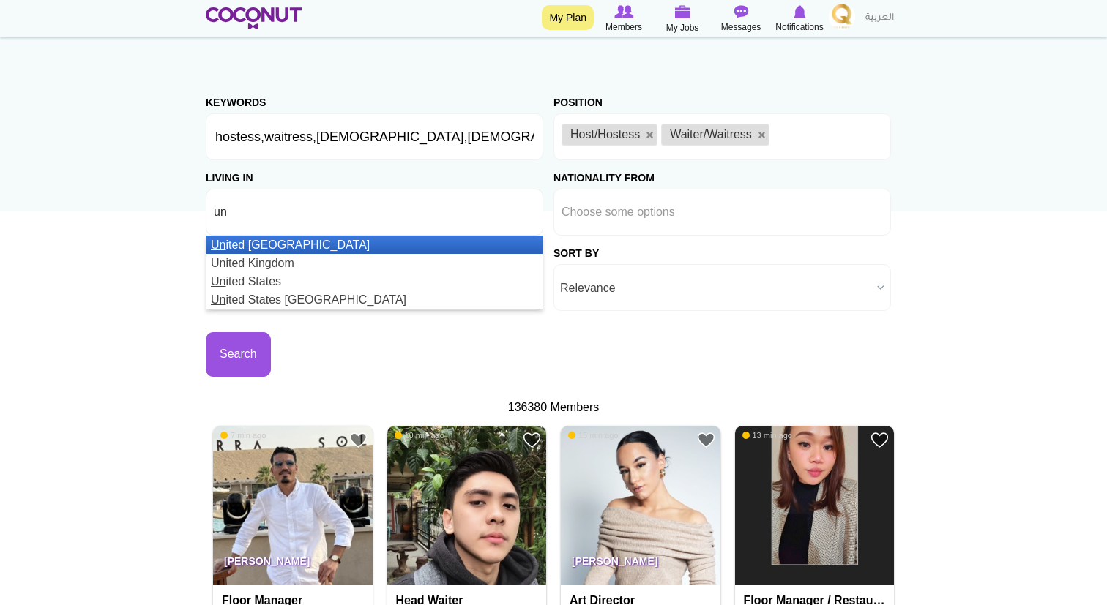
type input "un"
click at [337, 239] on li "Un ited Arab Emirates" at bounding box center [374, 245] width 336 height 18
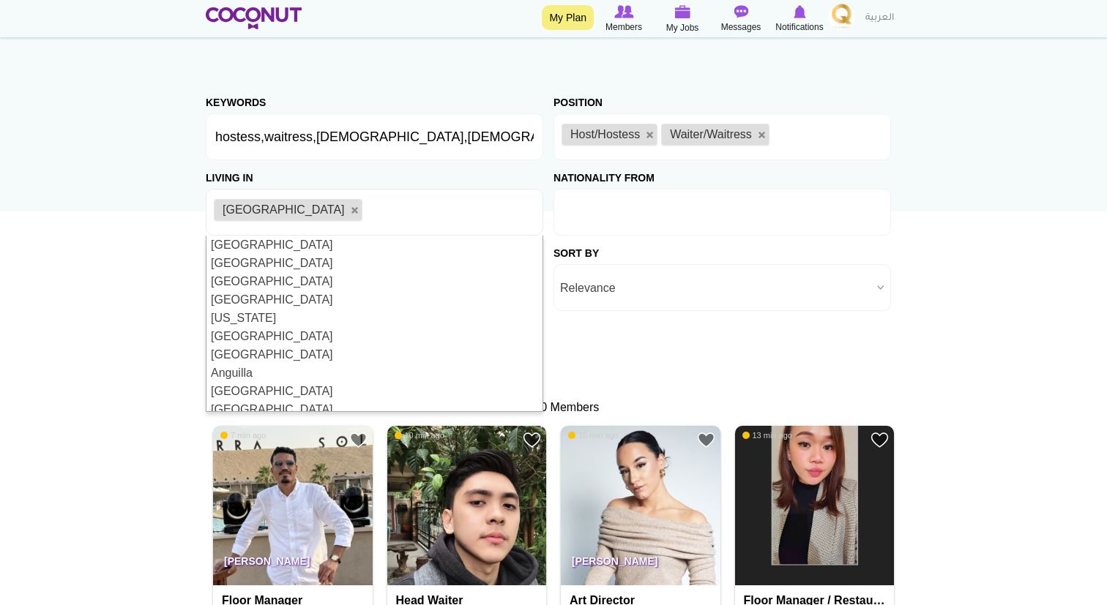
click at [688, 214] on input "text" at bounding box center [627, 212] width 132 height 13
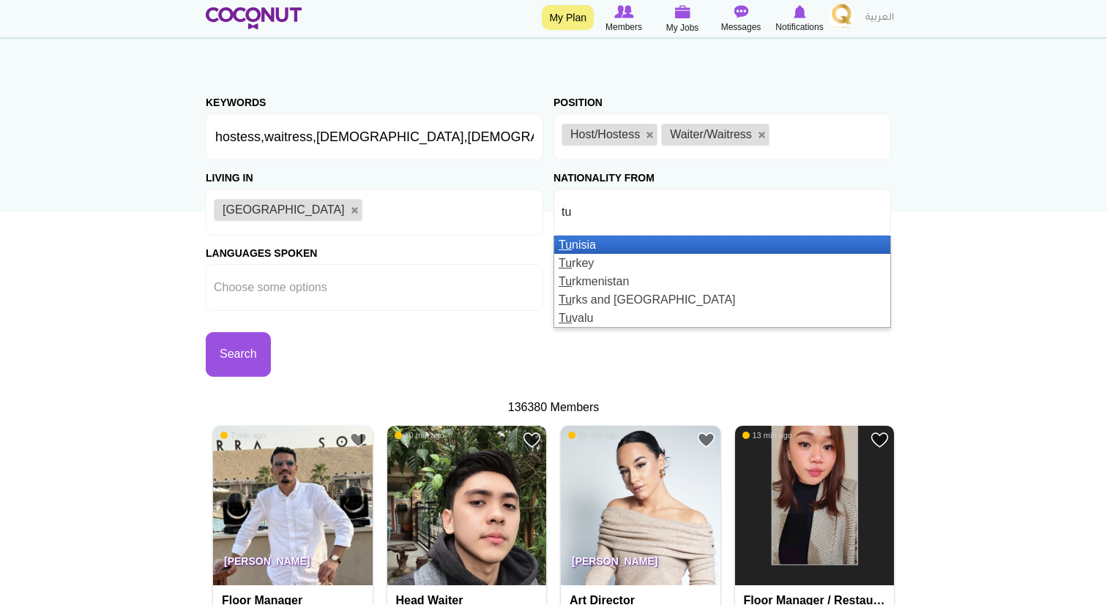
type input "tur"
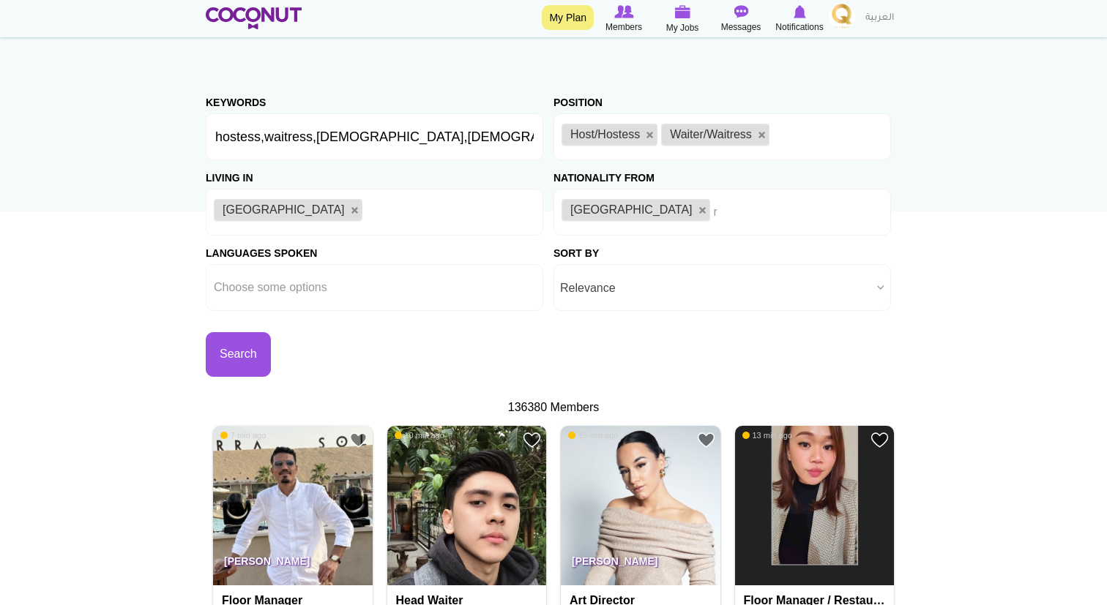
type input "ru"
type input "s"
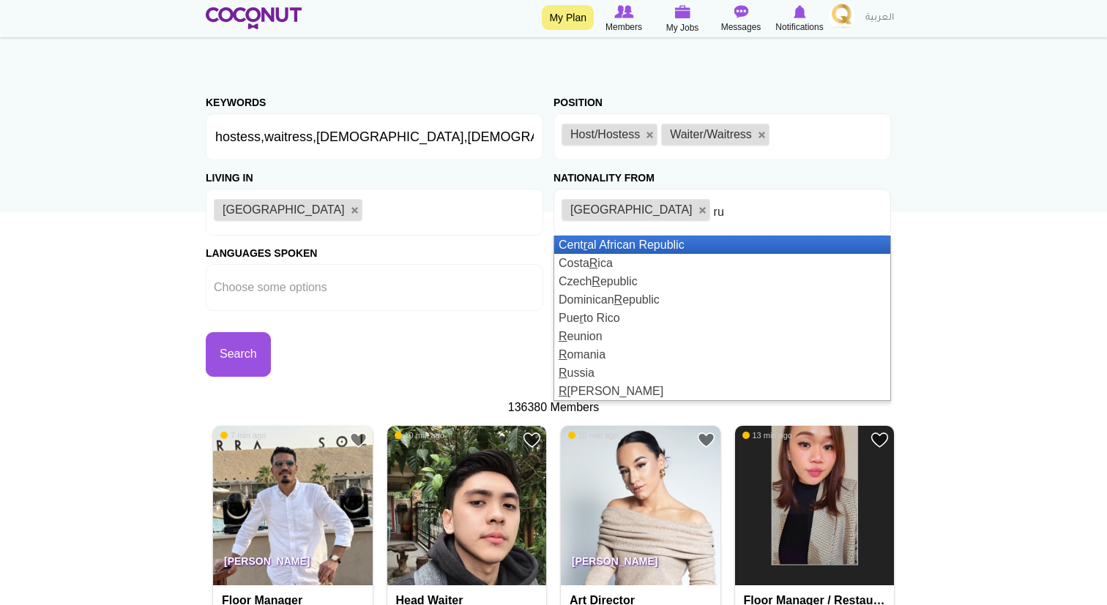
type input "rus"
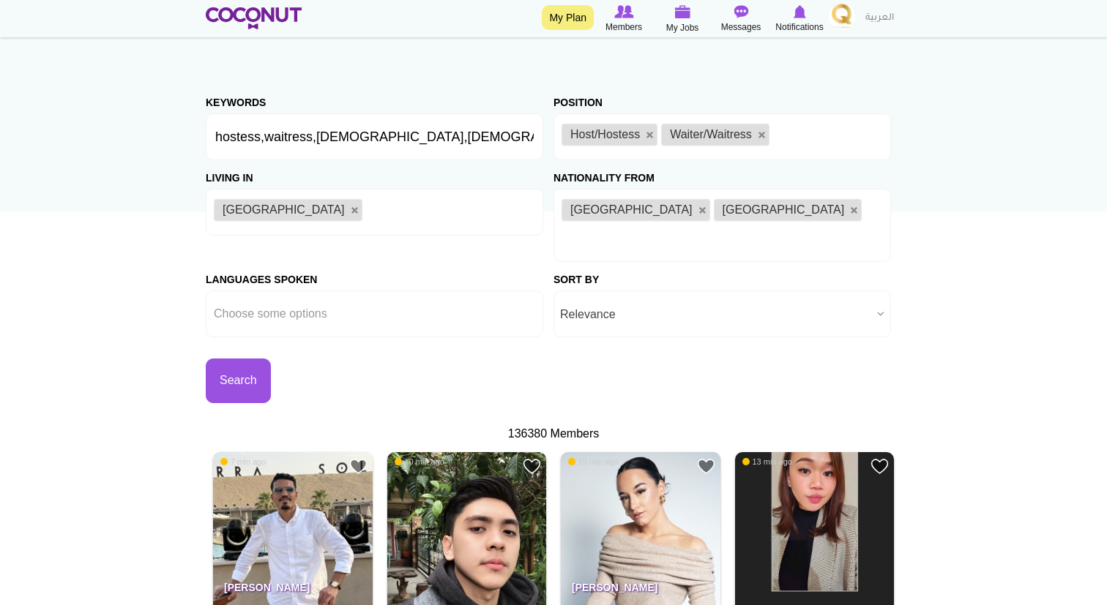
type input "u"
type input "k"
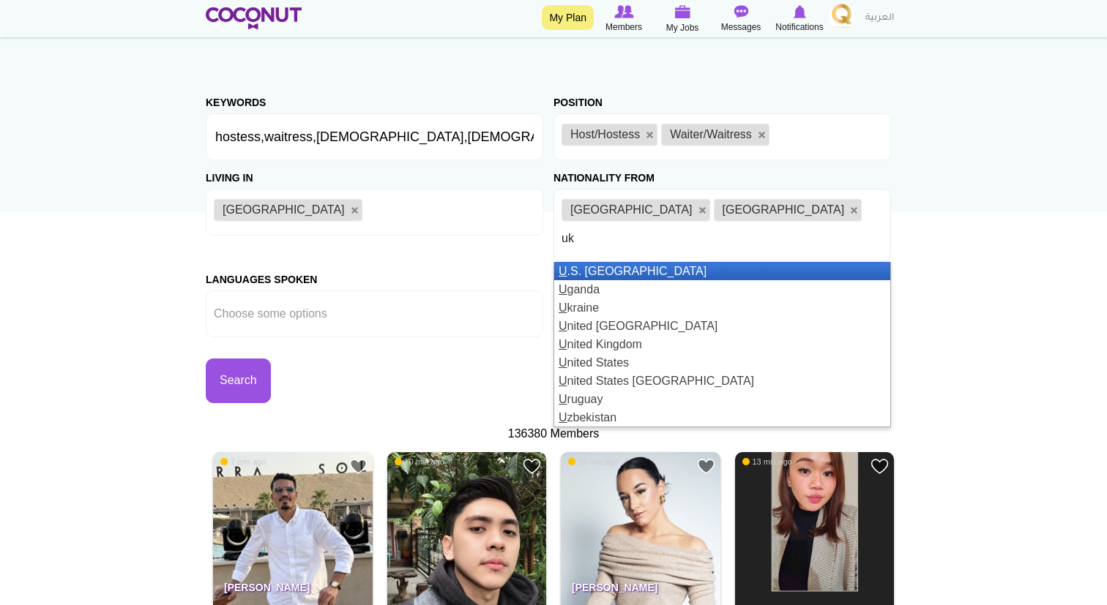
type input "ukr"
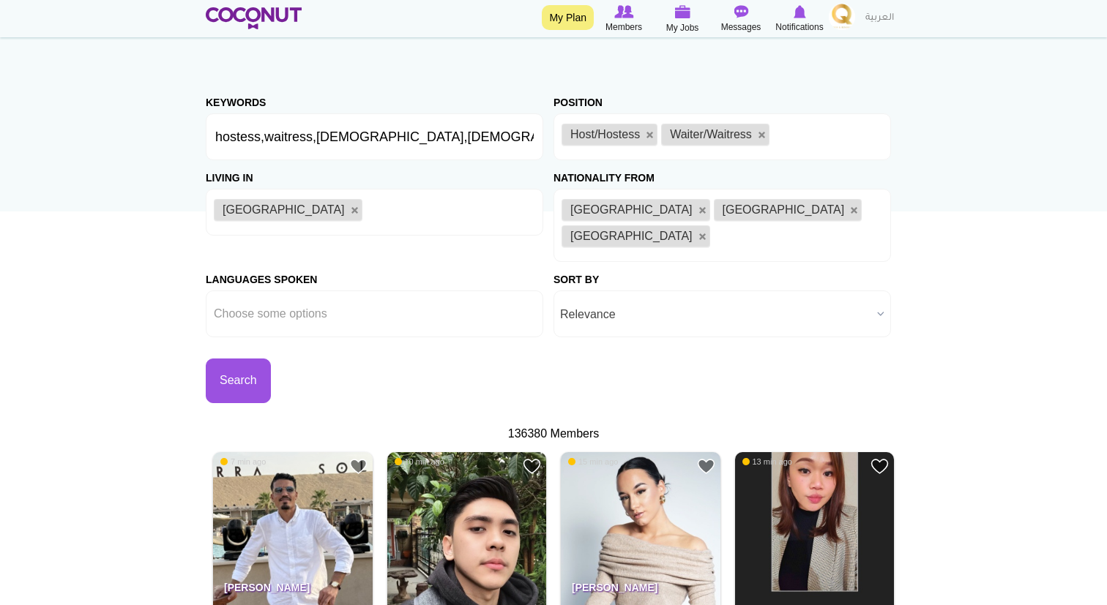
type input "m"
type input "o"
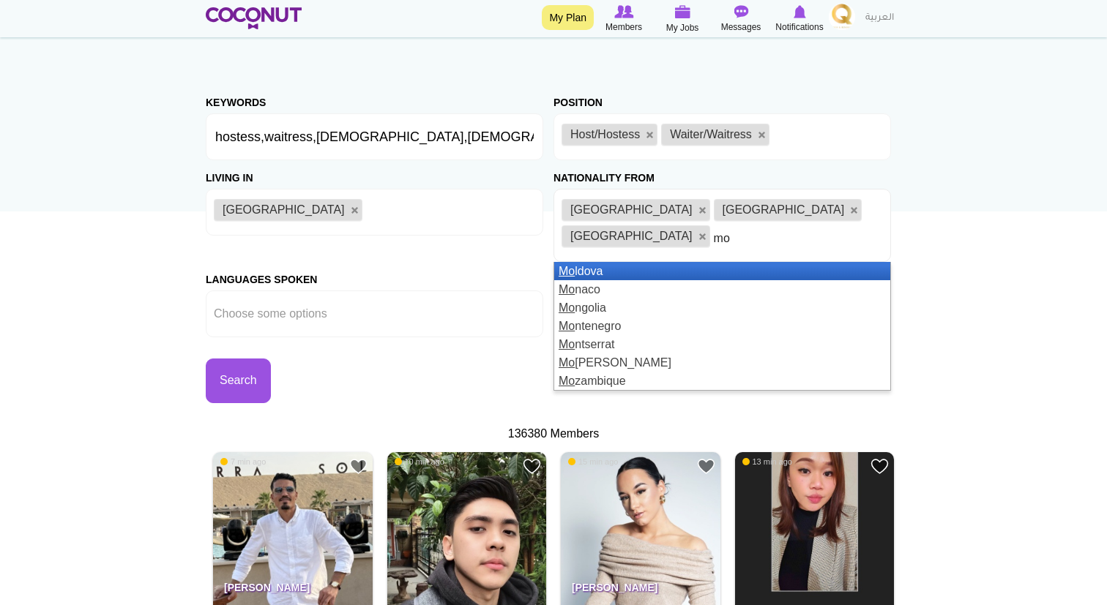
type input "mor"
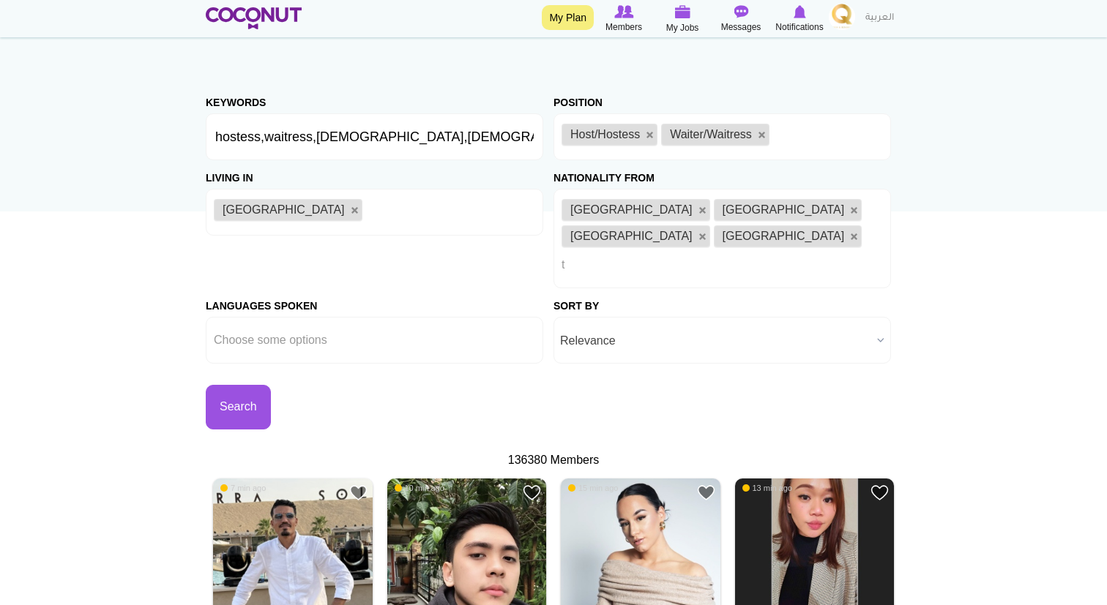
type input "tu"
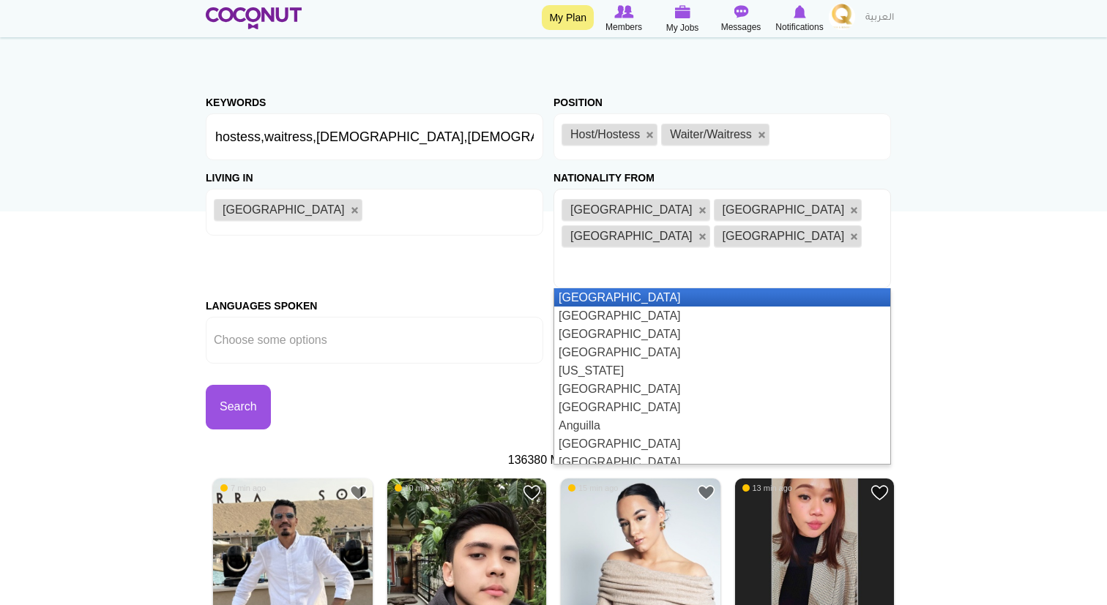
type input "n"
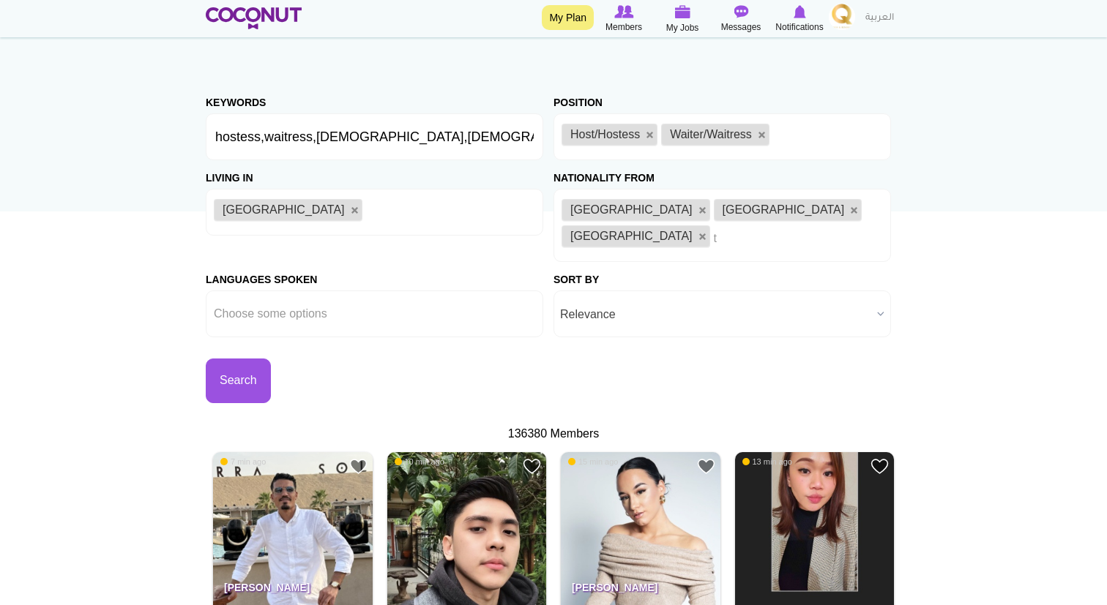
type input "tu"
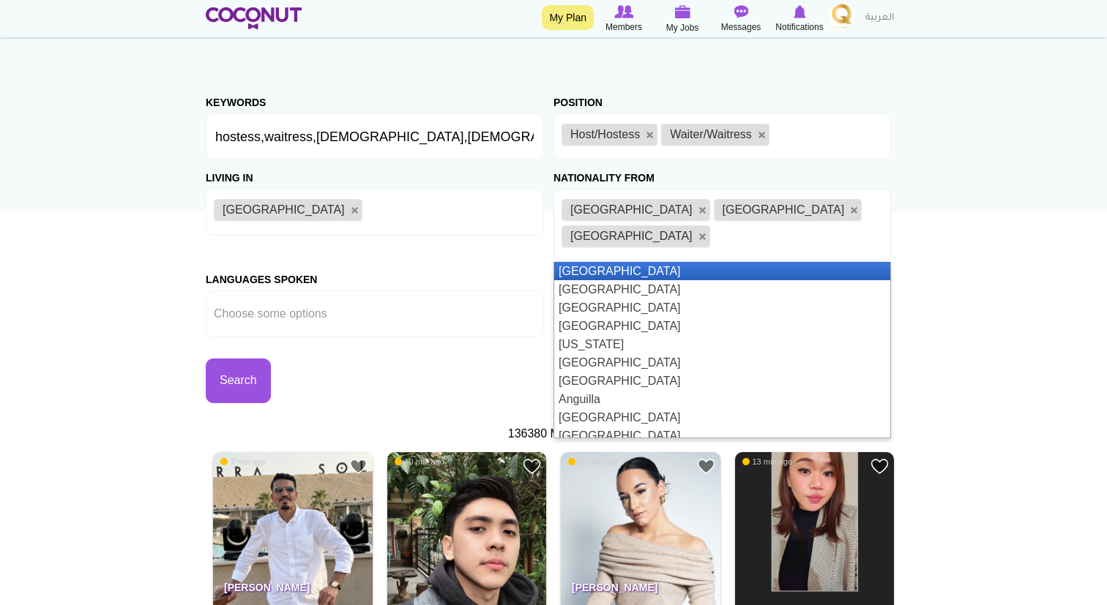
type input "n"
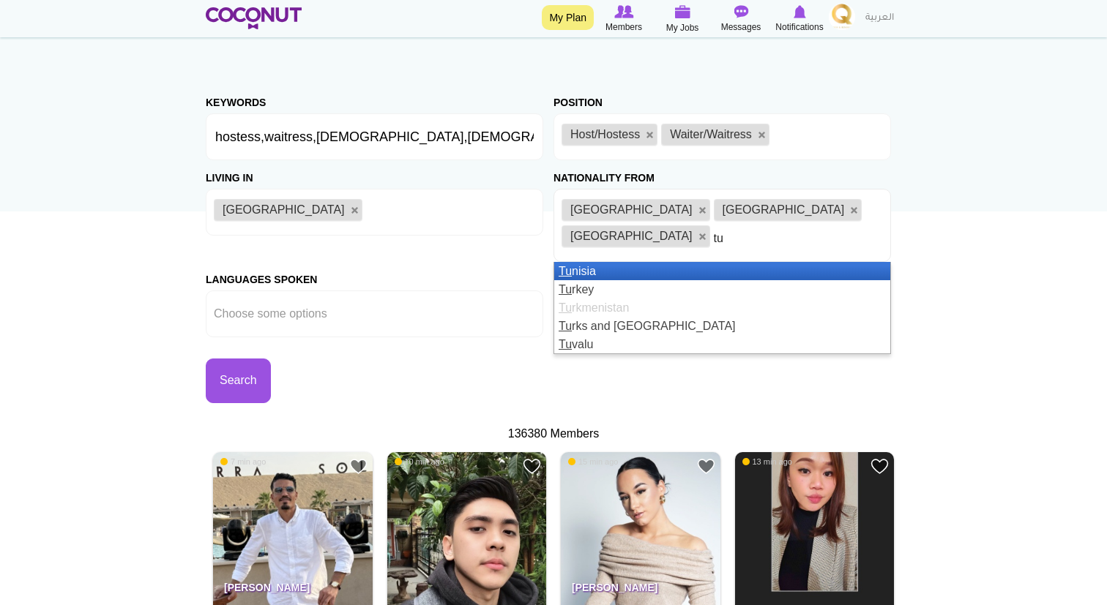
type input "tun"
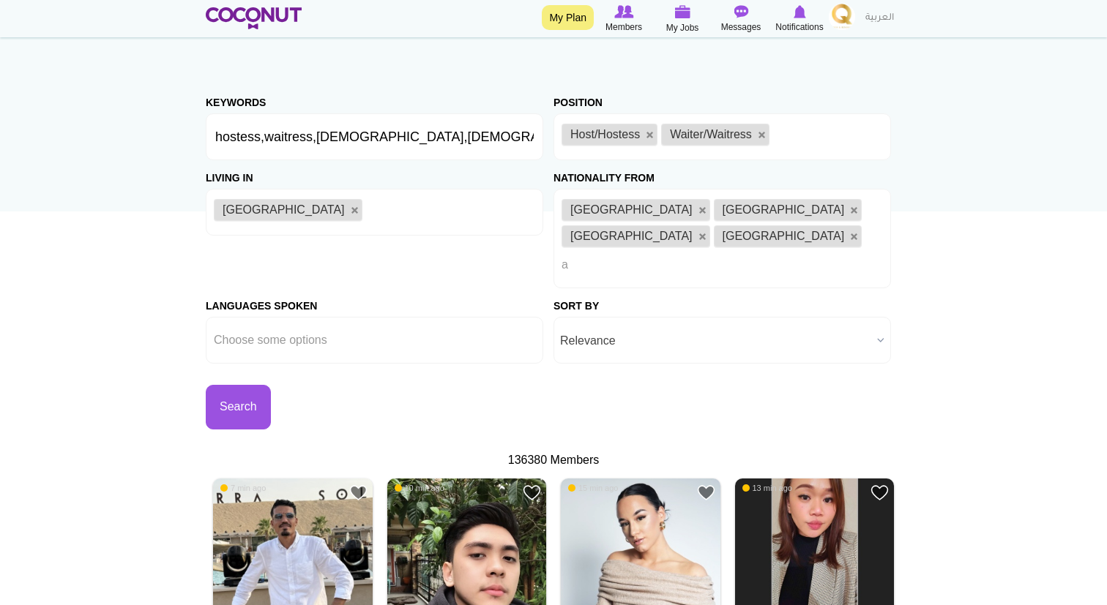
type input "al"
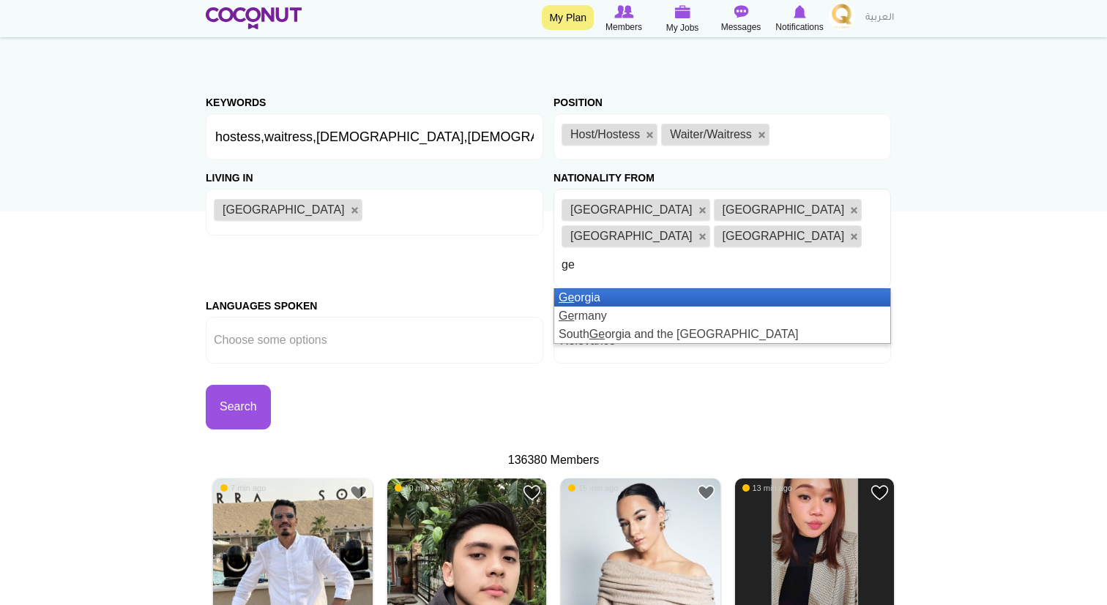
type input "g"
type input "alge"
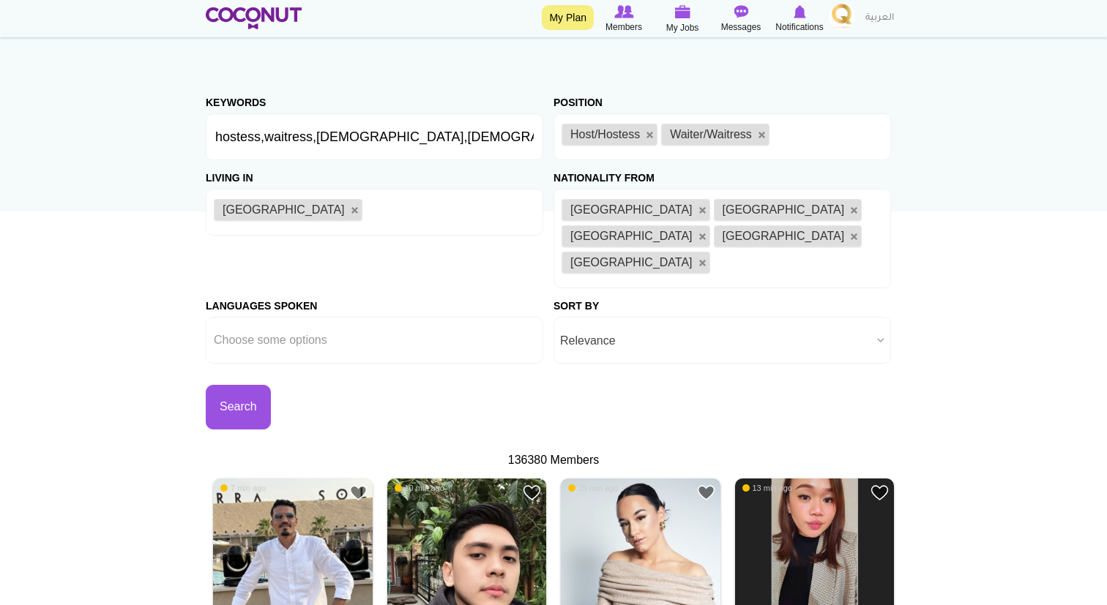
type input "m"
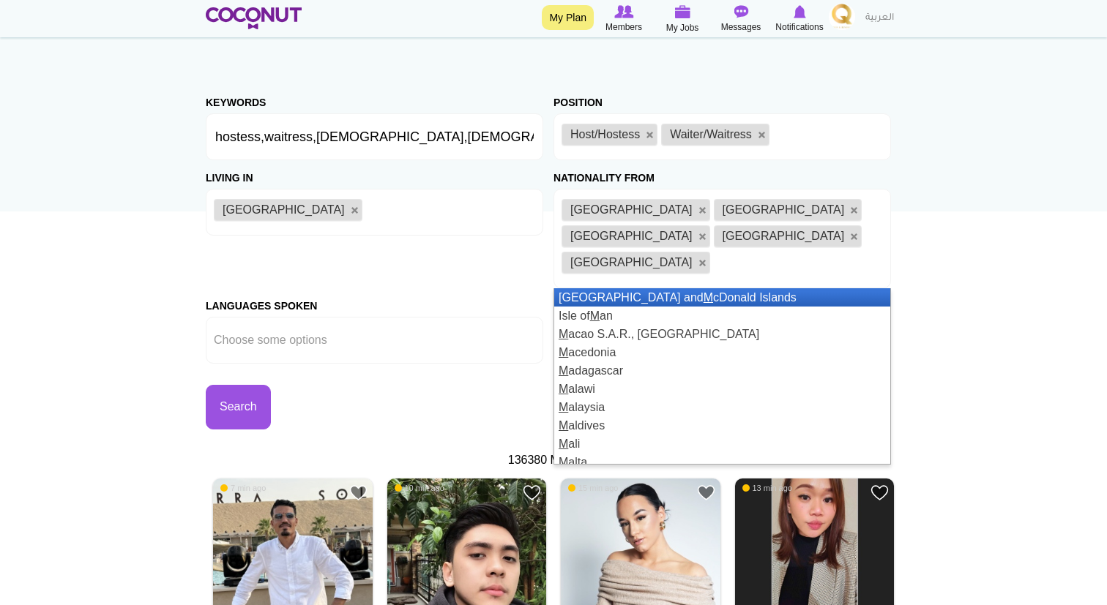
type input "o"
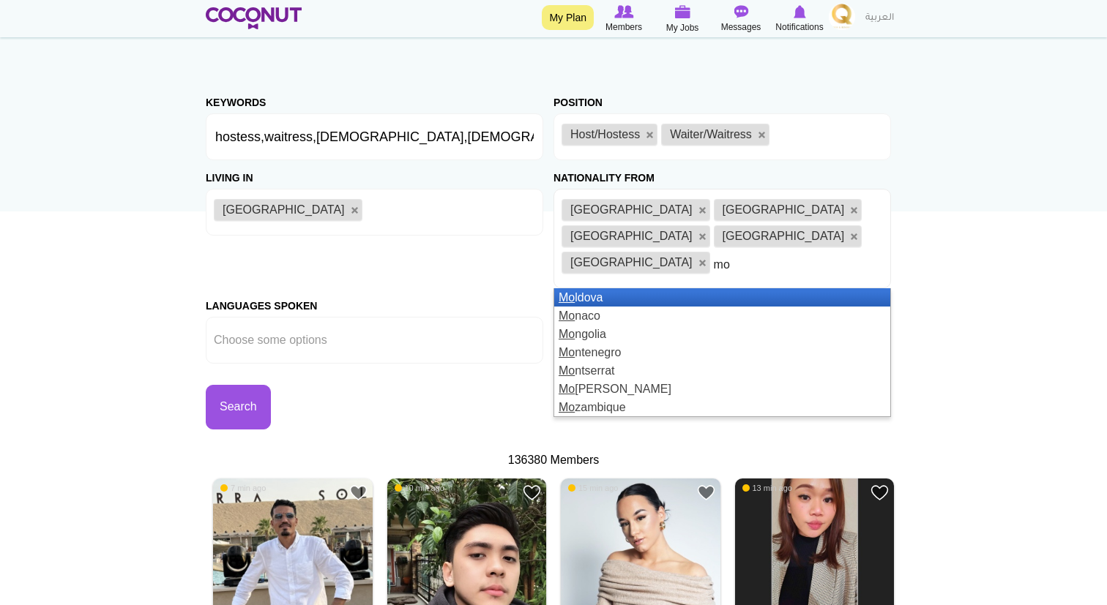
type input "mor"
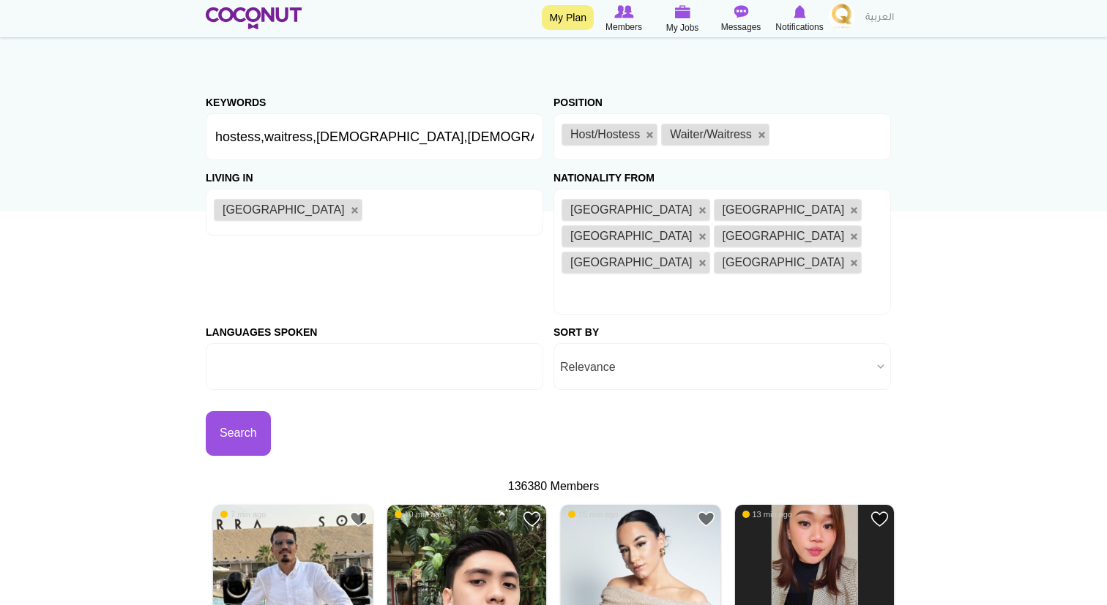
click at [337, 360] on input "text" at bounding box center [280, 366] width 132 height 13
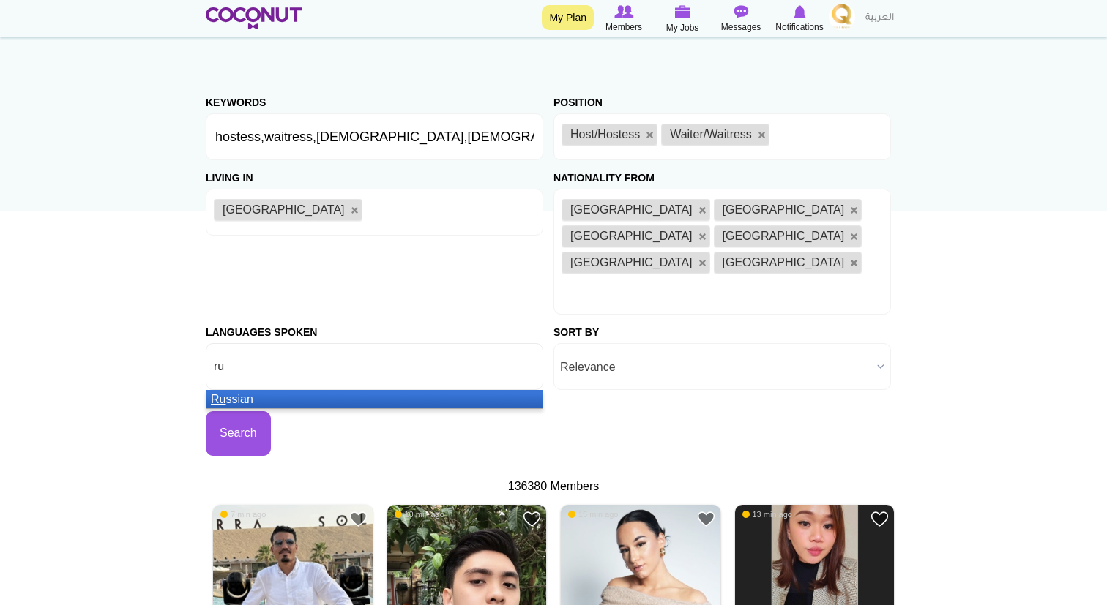
type input "rus"
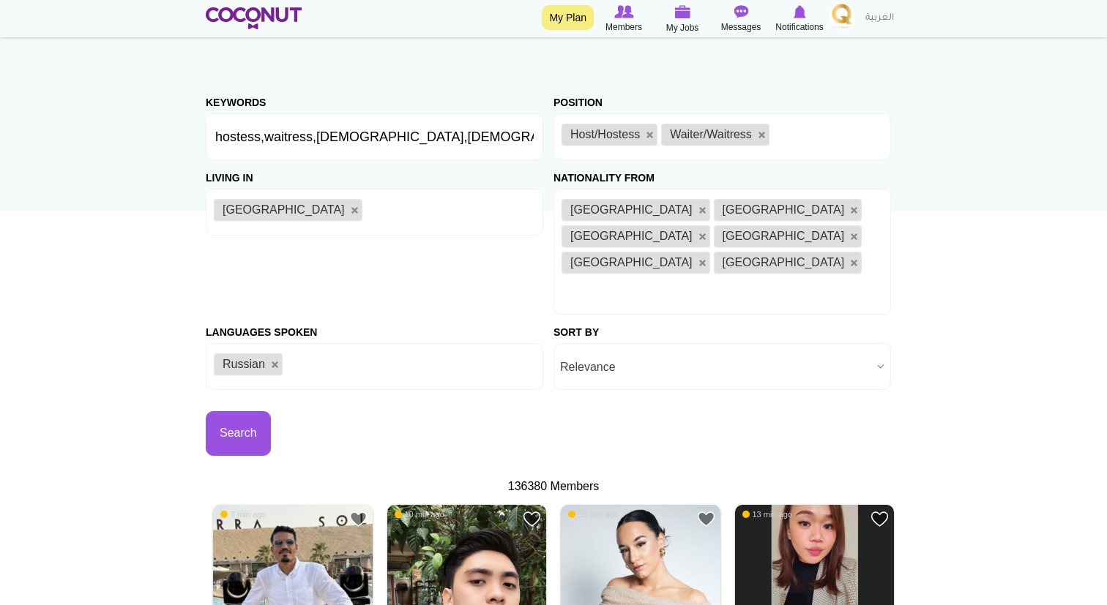
type input "u"
type input "k"
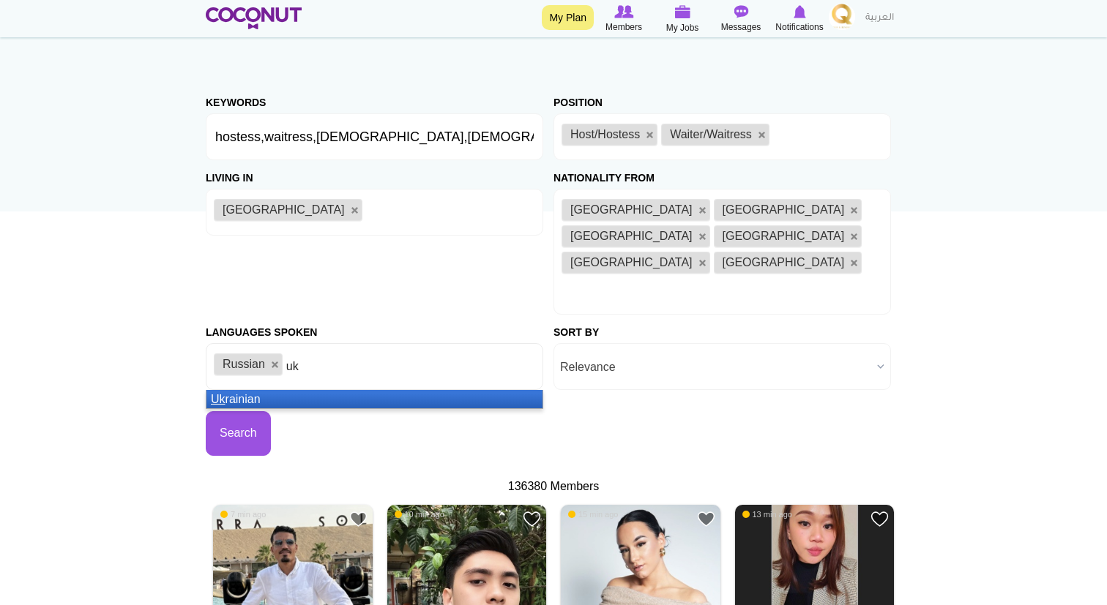
type input "ukr"
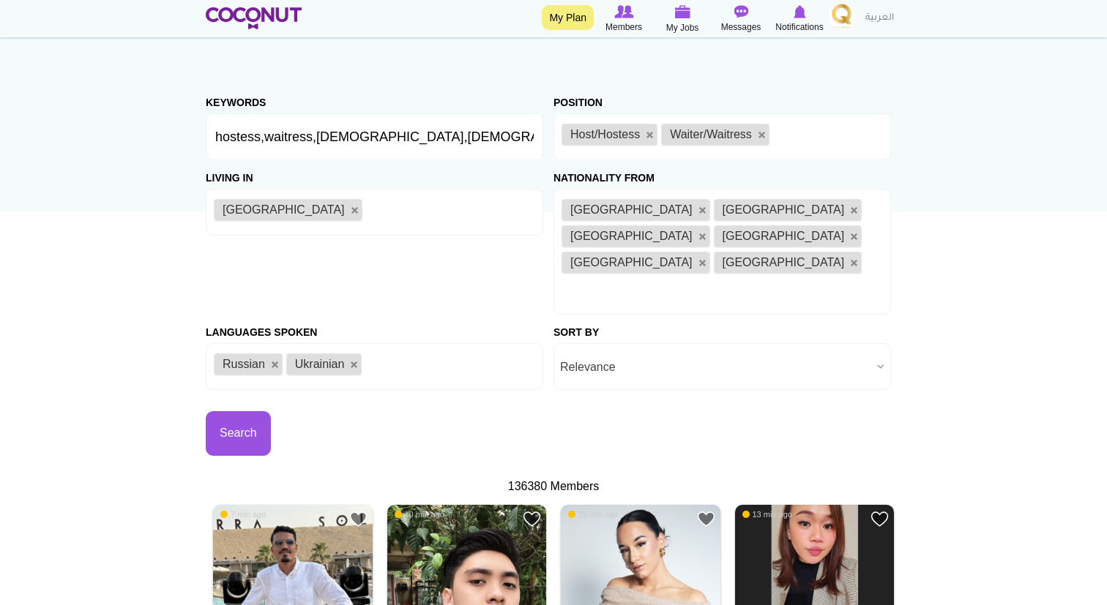
type input "t"
type input "u"
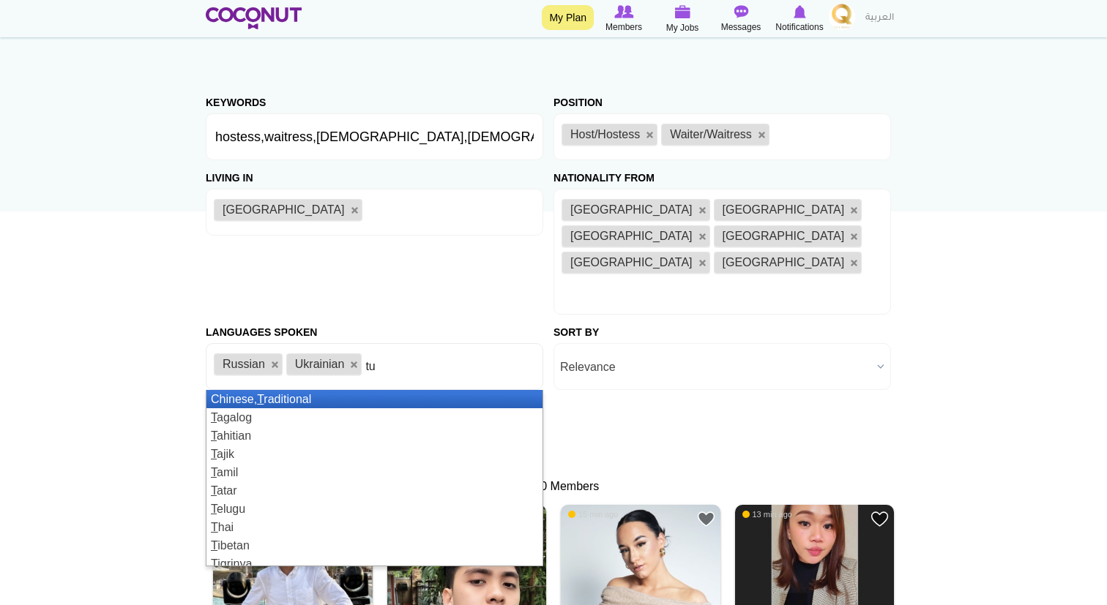
type input "tur"
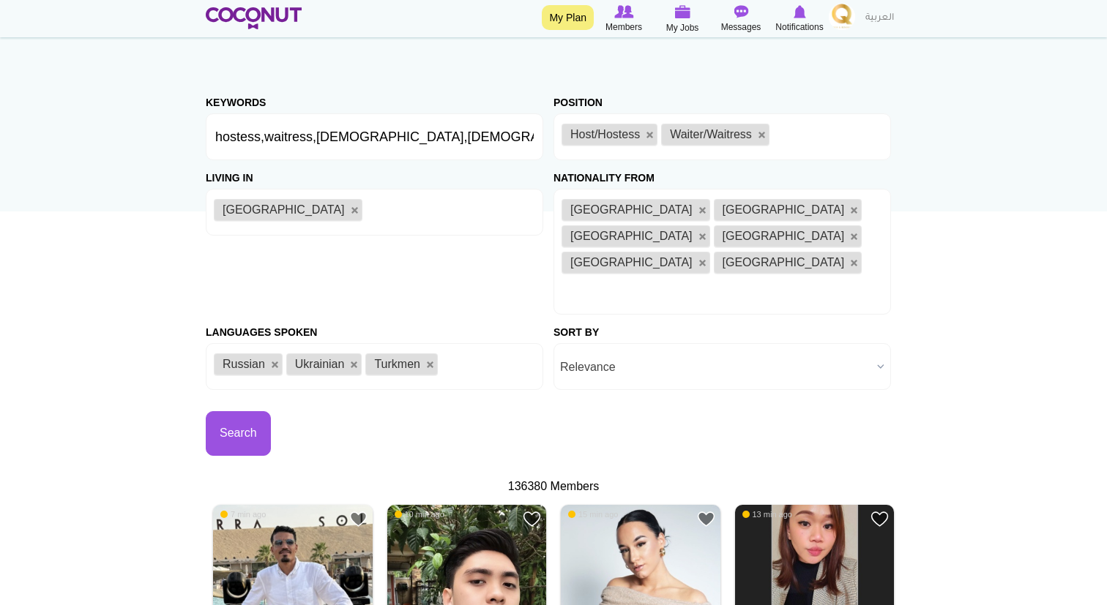
type input "a"
type input "r"
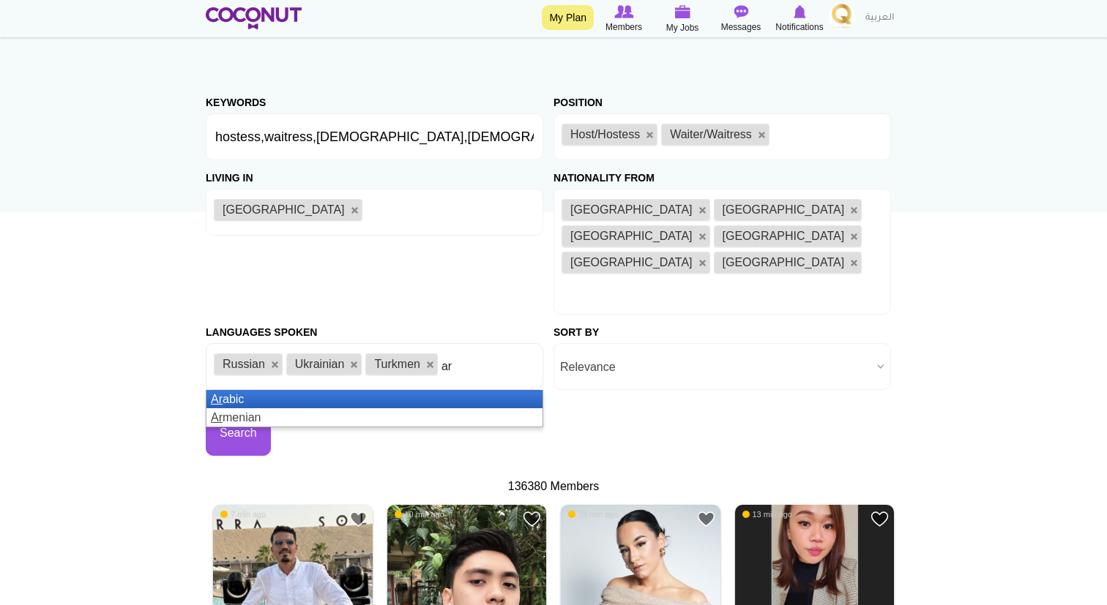
type input "ara"
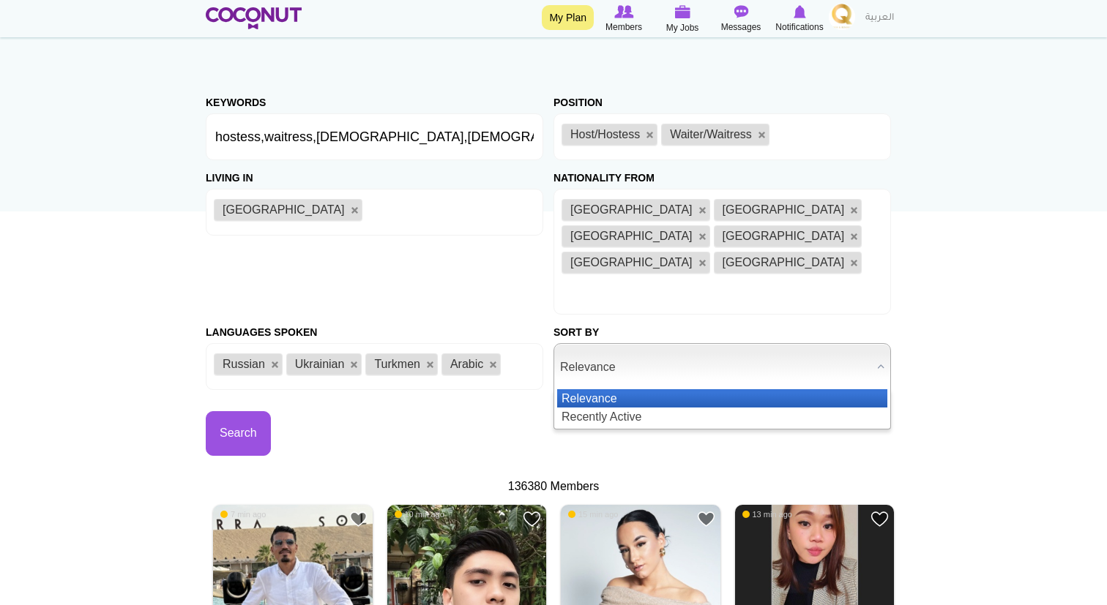
click at [627, 344] on span "Relevance" at bounding box center [715, 367] width 311 height 47
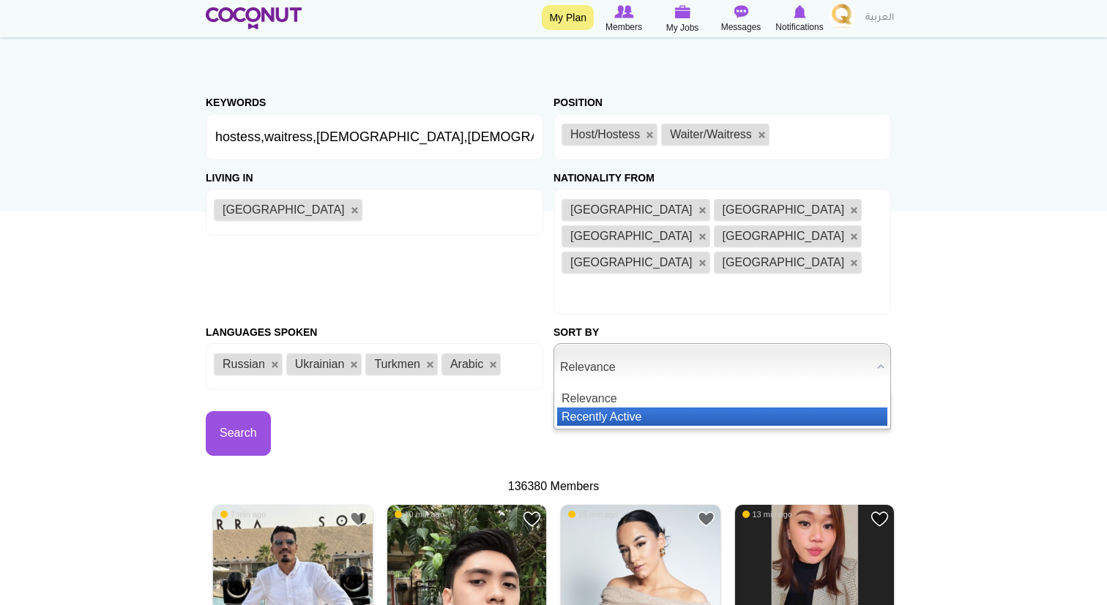
click at [643, 408] on li "Recently Active" at bounding box center [722, 417] width 330 height 18
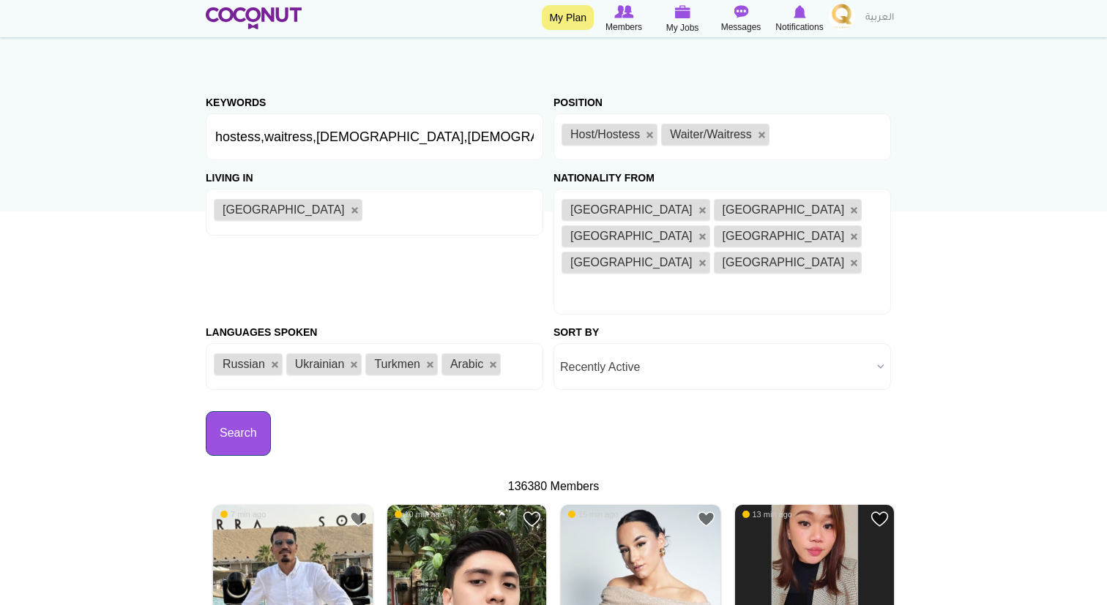
click at [244, 411] on button "Search" at bounding box center [238, 433] width 65 height 45
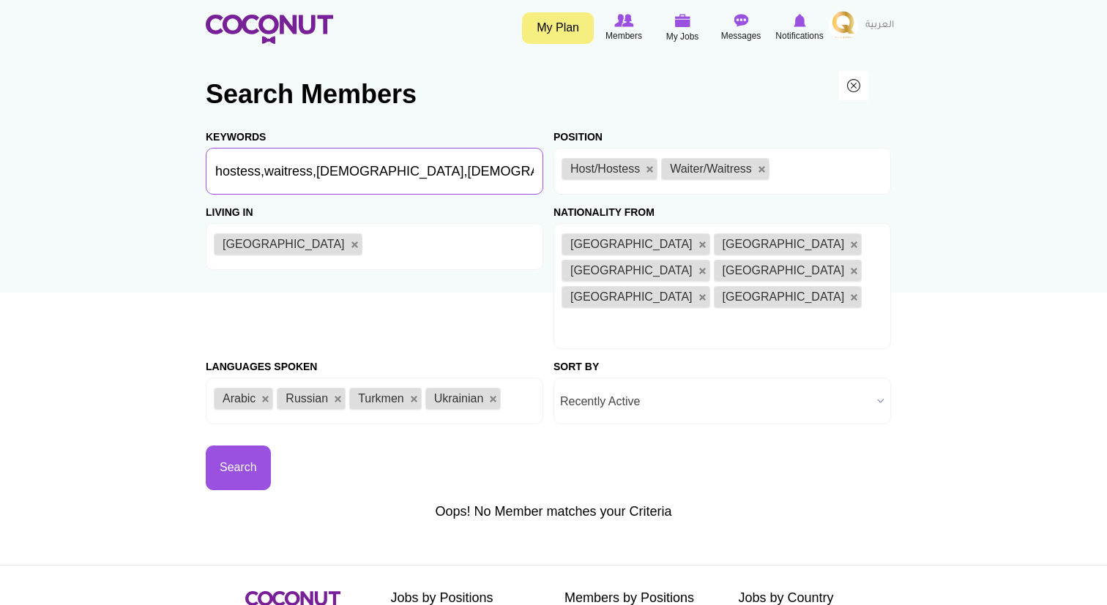
click at [356, 184] on input "hostess,waitress,[DEMOGRAPHIC_DATA],[DEMOGRAPHIC_DATA],kazak" at bounding box center [374, 171] width 337 height 47
click at [261, 446] on button "Search" at bounding box center [238, 468] width 65 height 45
click at [301, 154] on input "Keywords" at bounding box center [374, 171] width 337 height 47
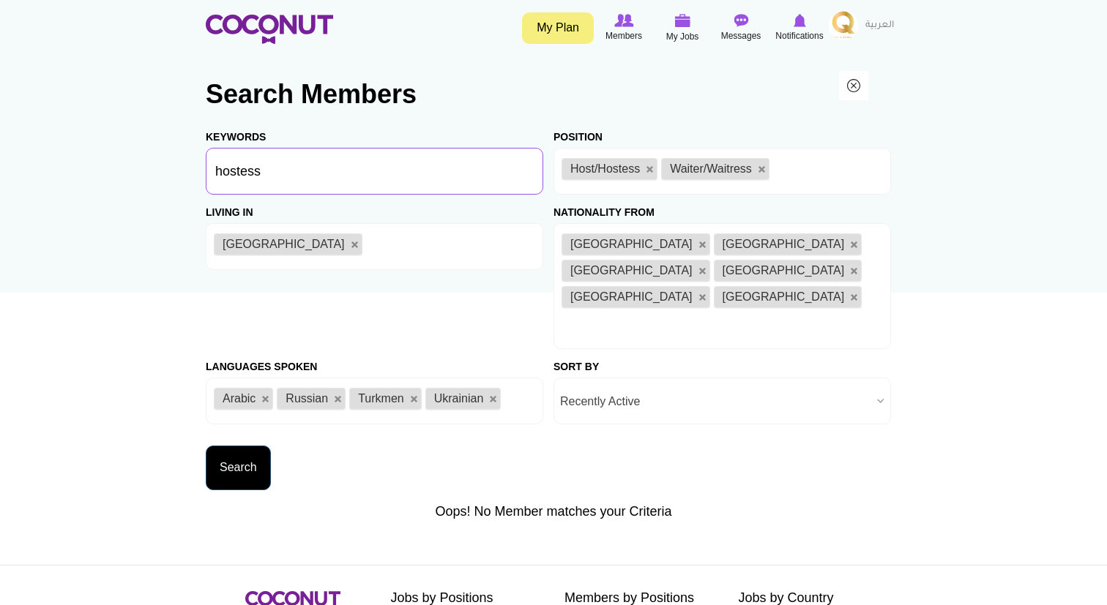
type input "hostess"
click at [251, 446] on button "Search" at bounding box center [238, 468] width 65 height 45
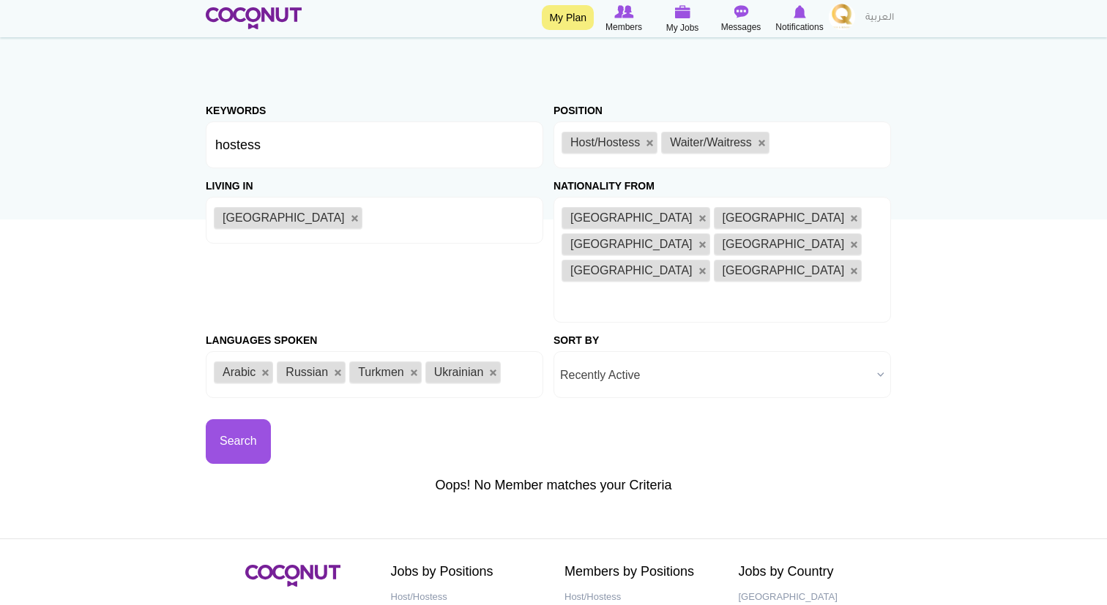
scroll to position [61, 0]
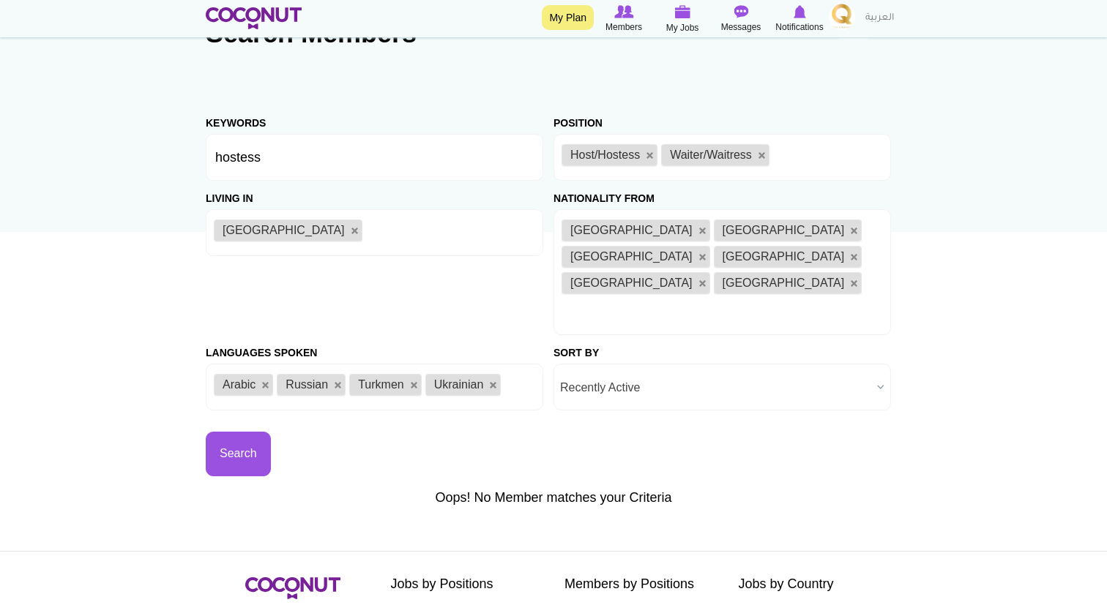
click at [679, 365] on span "Recently Active" at bounding box center [715, 388] width 311 height 47
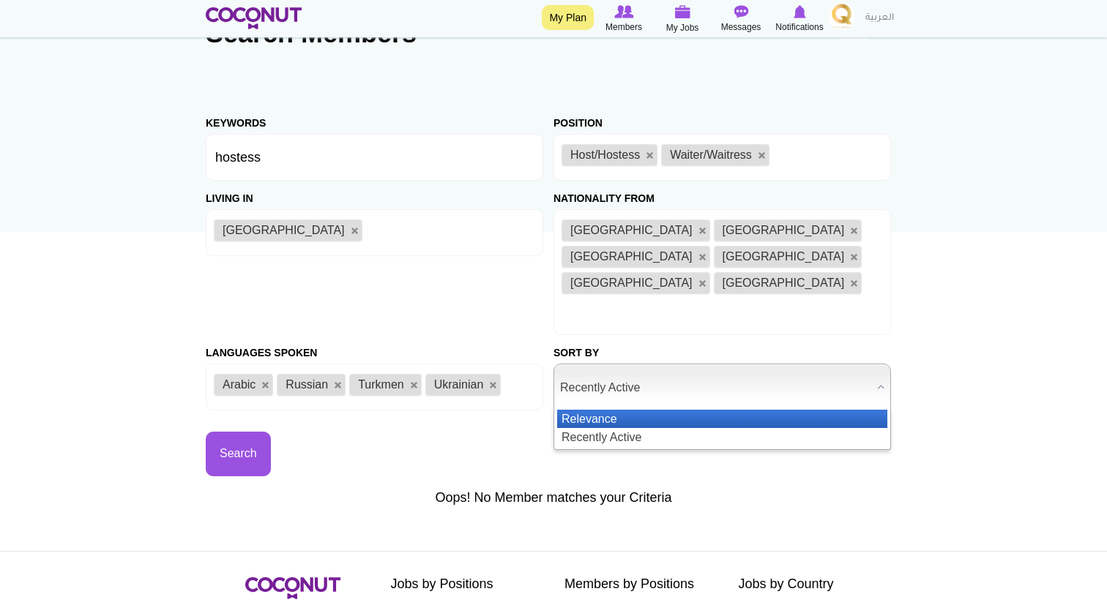
click at [664, 410] on li "Relevance" at bounding box center [722, 419] width 330 height 18
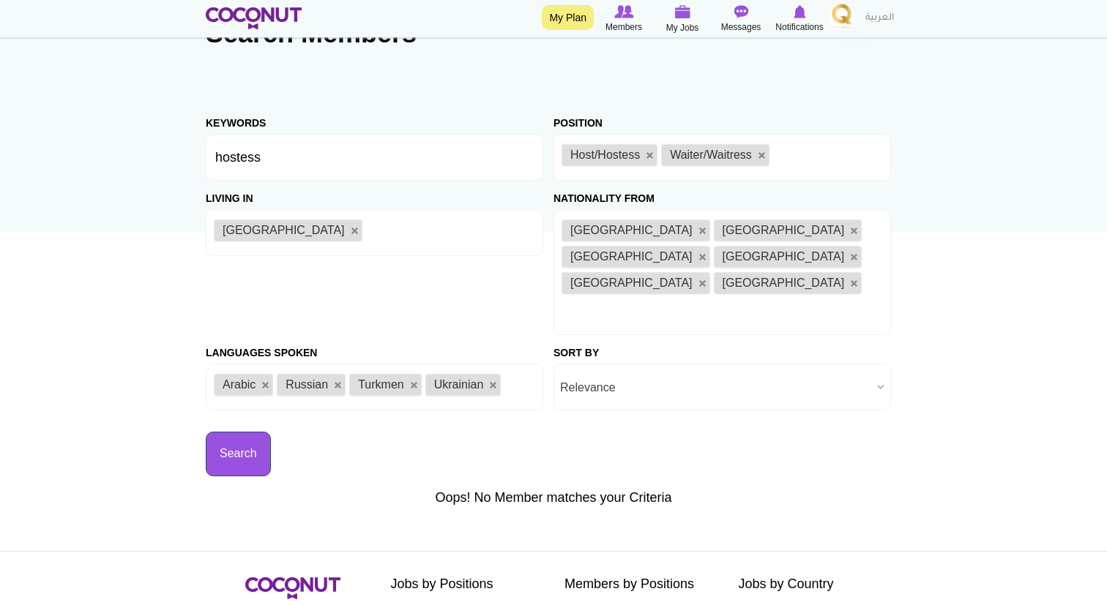
click at [263, 432] on button "Search" at bounding box center [238, 454] width 65 height 45
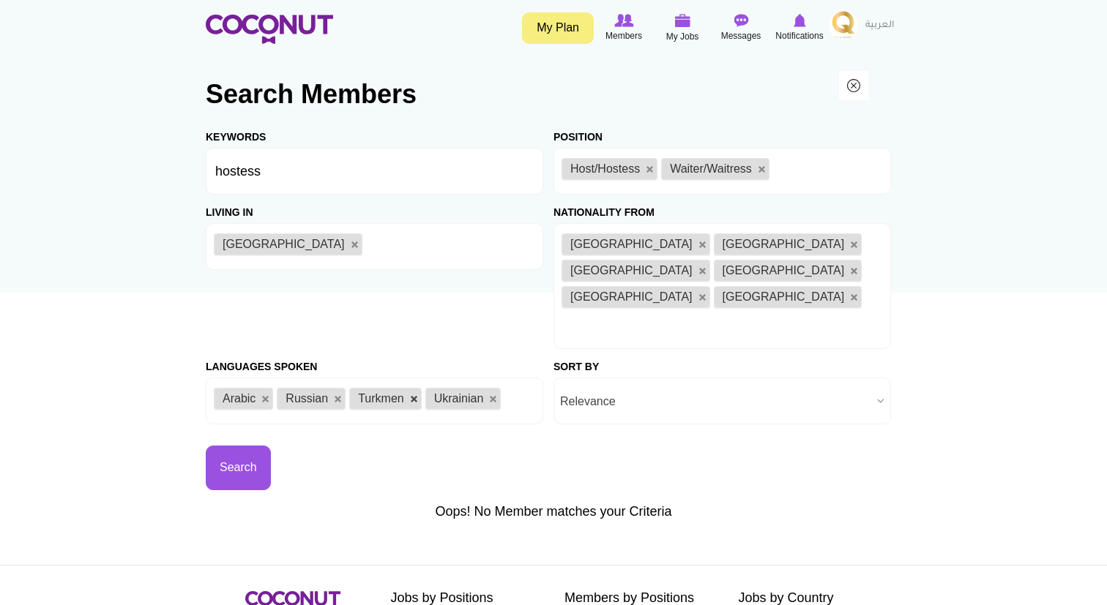
click at [411, 395] on link at bounding box center [414, 399] width 9 height 9
click at [415, 395] on link at bounding box center [418, 399] width 9 height 9
click at [205, 391] on section "Search Members Keywords hostess Position Host/Hostess Bartender/Barmaid Waiter/…" at bounding box center [553, 297] width 717 height 470
click at [220, 446] on button "Search" at bounding box center [238, 468] width 65 height 45
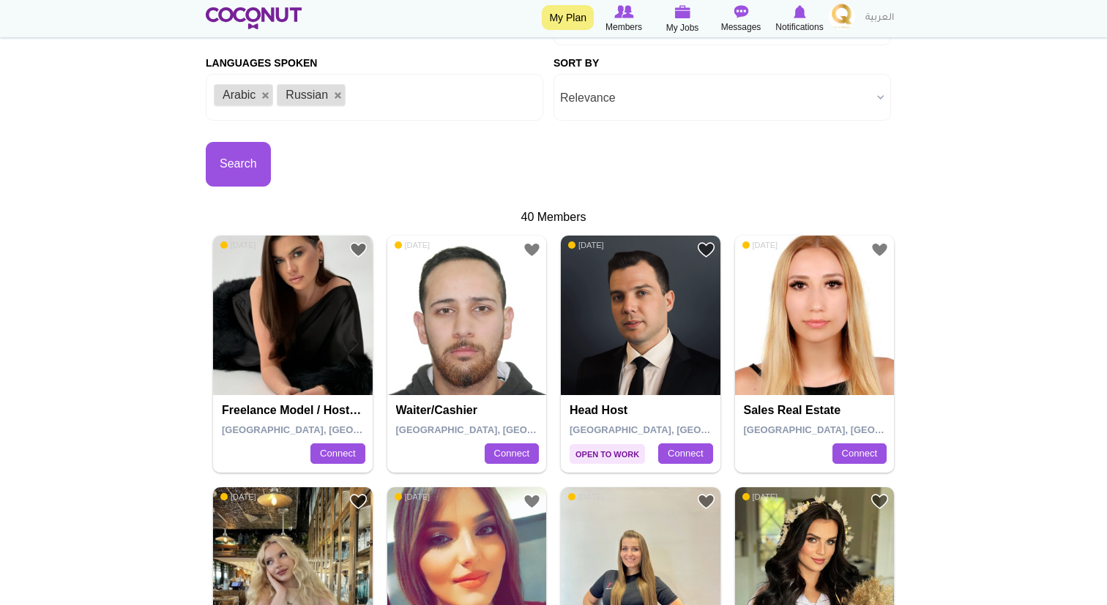
scroll to position [352, 0]
